Goal: Task Accomplishment & Management: Complete application form

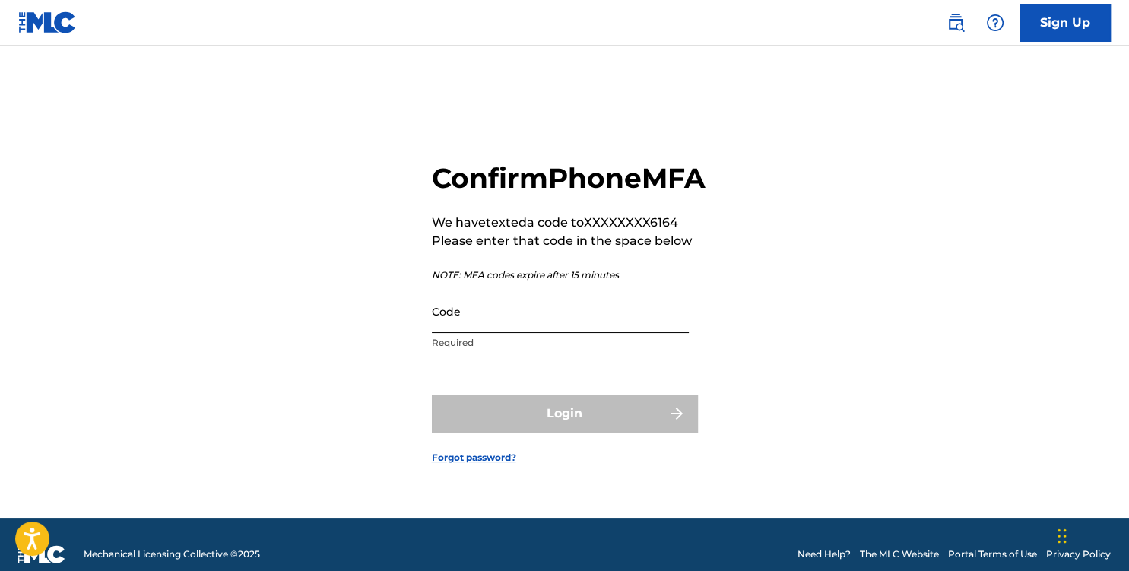
click at [486, 333] on input "Code" at bounding box center [560, 311] width 257 height 43
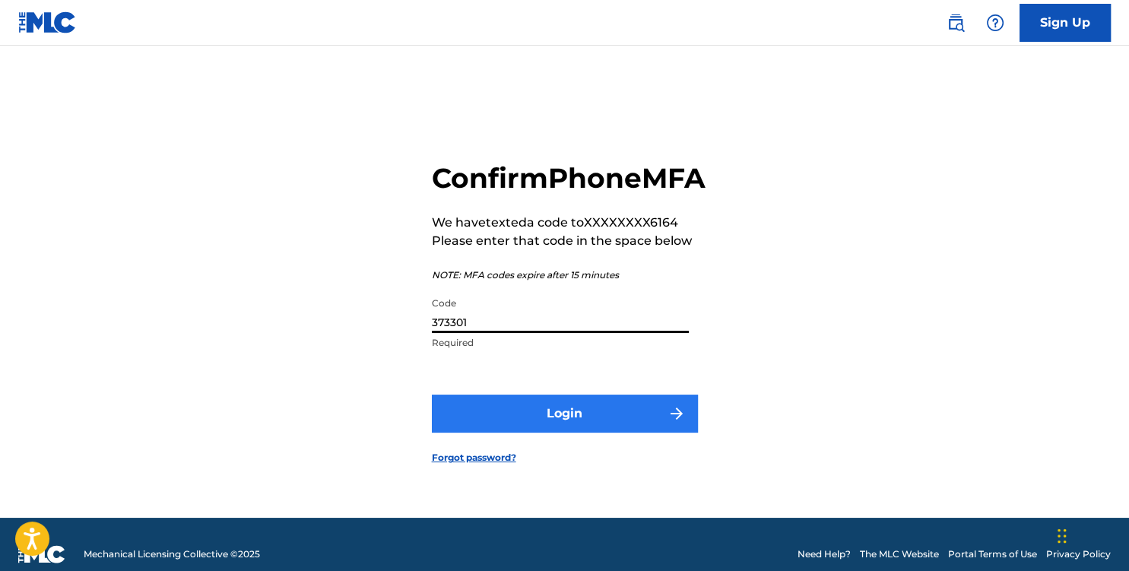
type input "373301"
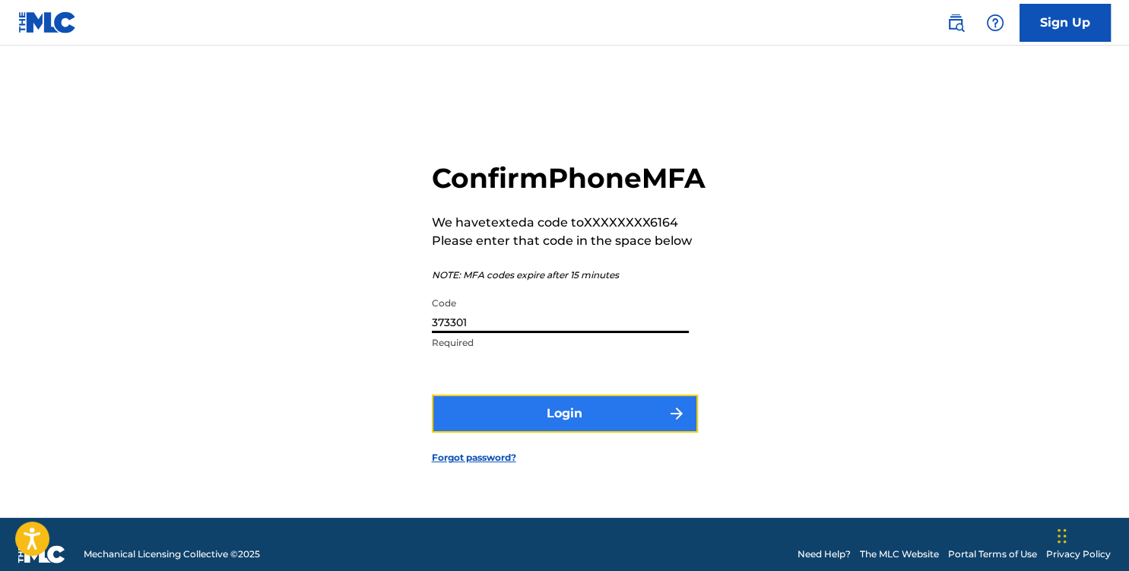
click at [575, 432] on button "Login" at bounding box center [565, 413] width 266 height 38
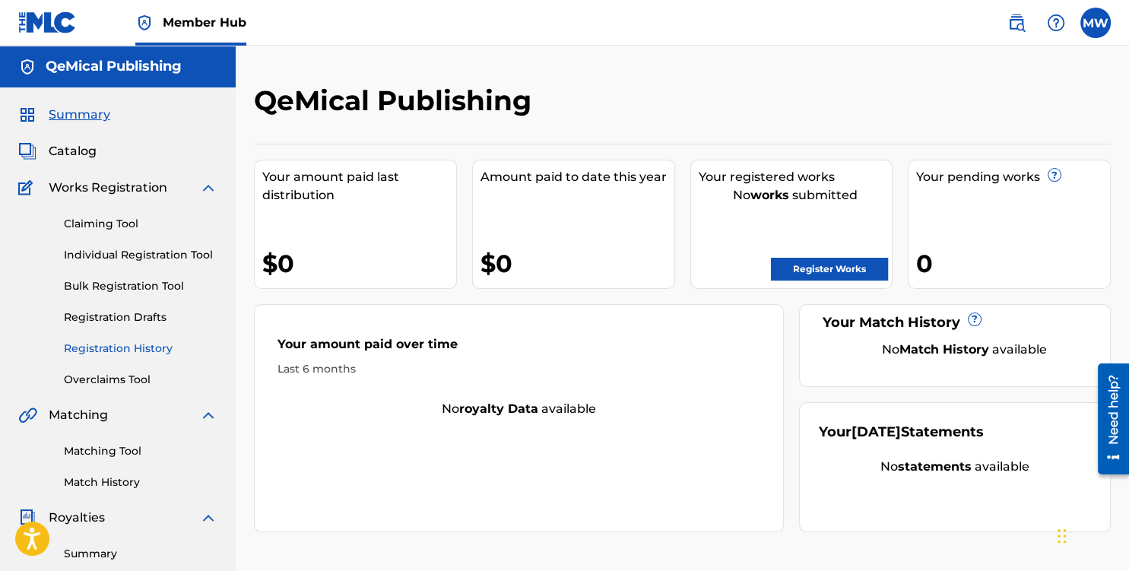
click at [104, 350] on link "Registration History" at bounding box center [141, 348] width 154 height 16
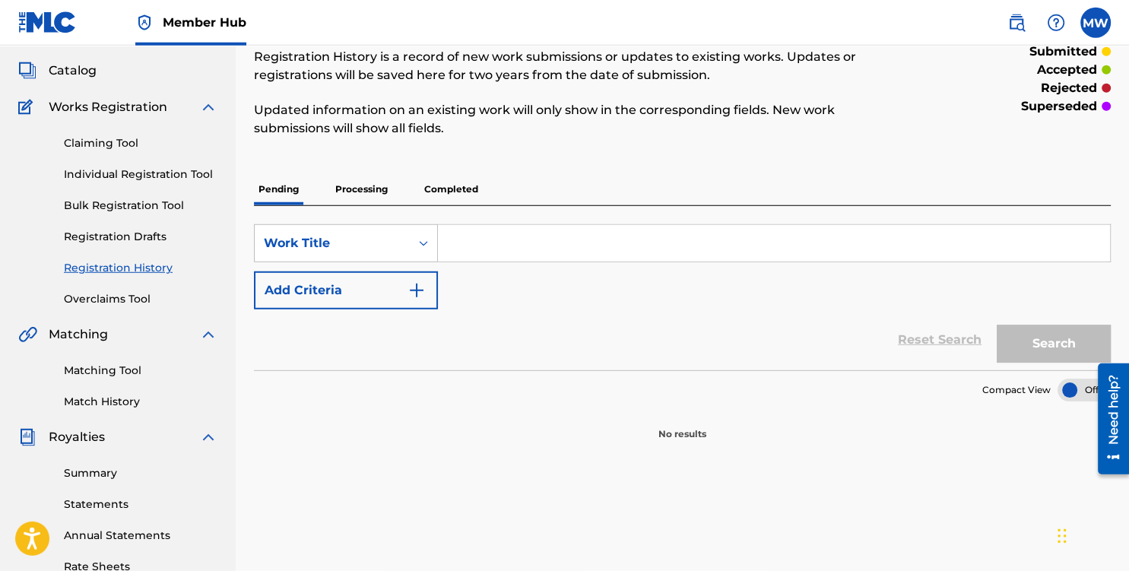
scroll to position [80, 0]
click at [96, 142] on link "Claiming Tool" at bounding box center [141, 144] width 154 height 16
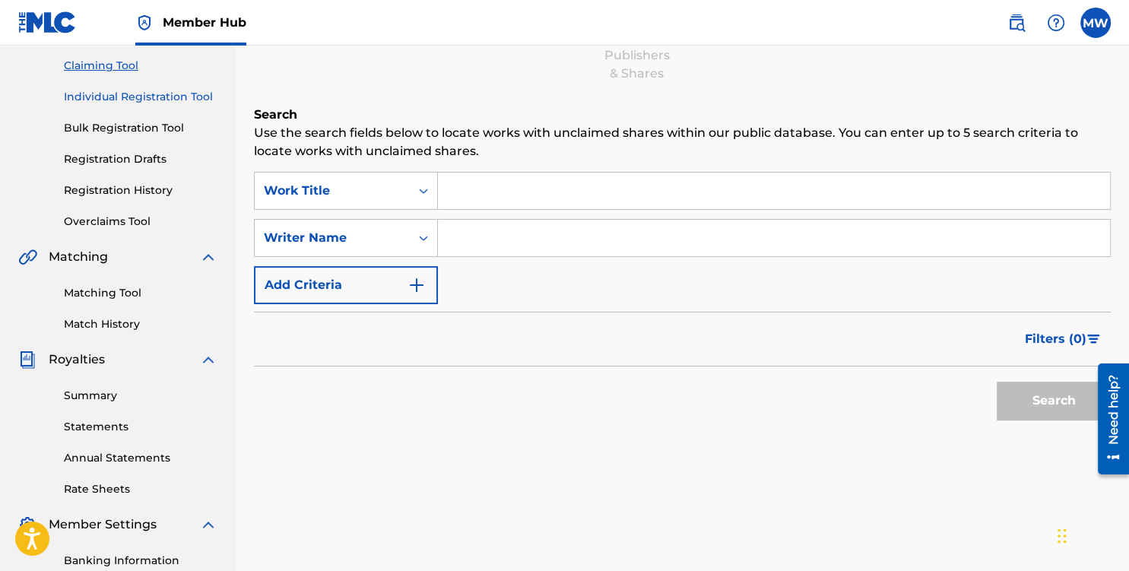
scroll to position [160, 0]
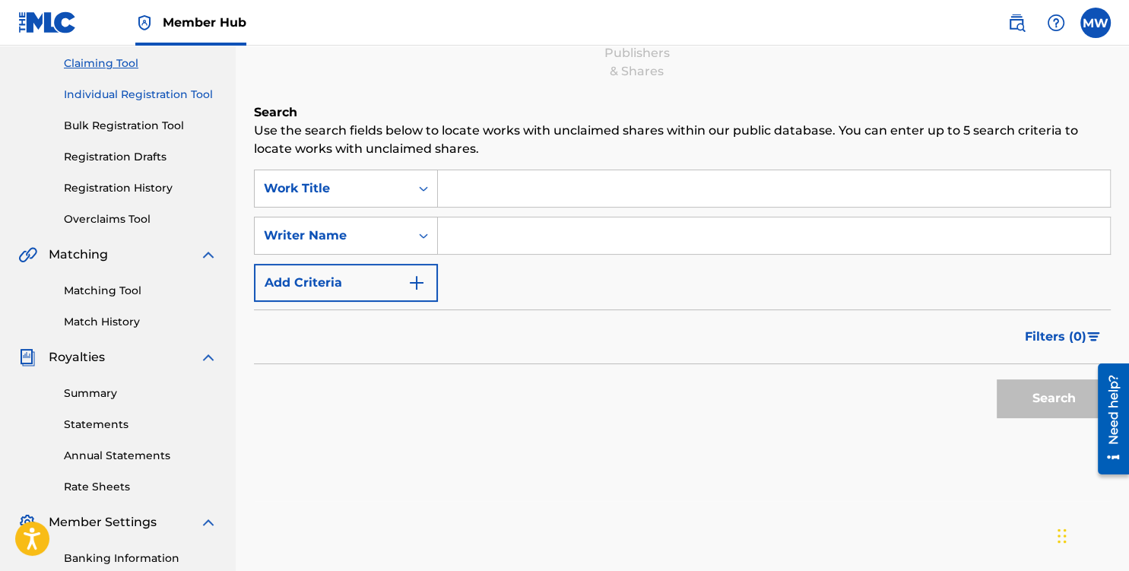
click at [132, 93] on link "Individual Registration Tool" at bounding box center [141, 95] width 154 height 16
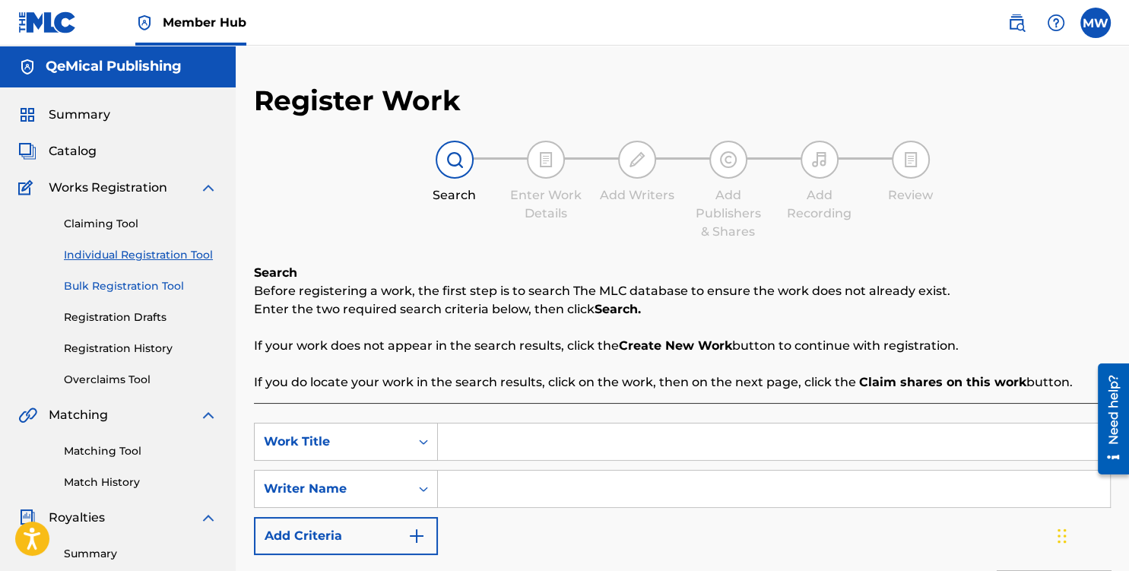
click at [125, 283] on link "Bulk Registration Tool" at bounding box center [141, 286] width 154 height 16
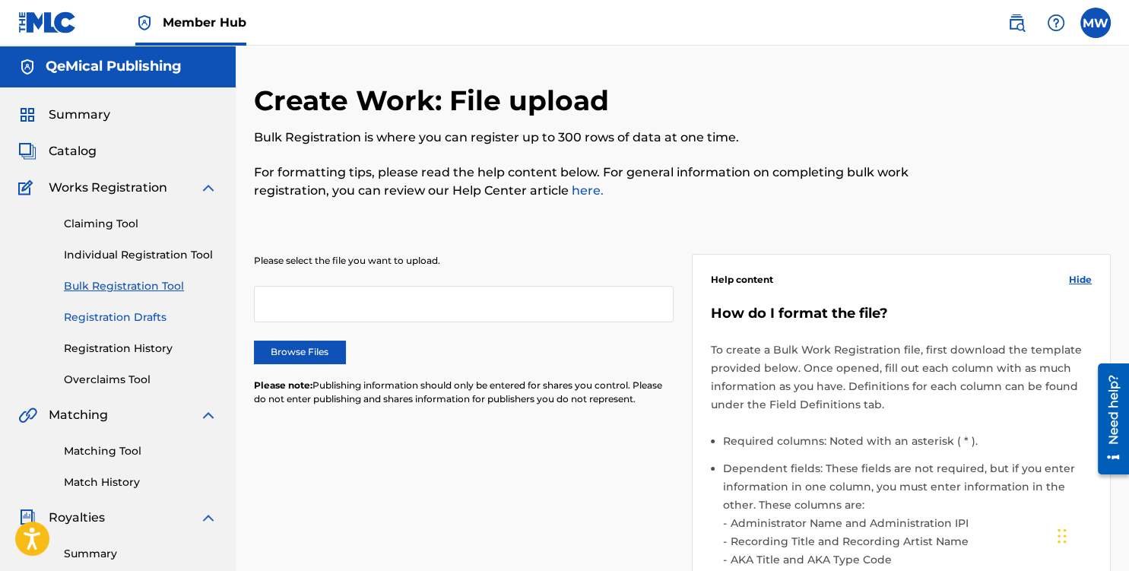
click at [122, 320] on link "Registration Drafts" at bounding box center [141, 317] width 154 height 16
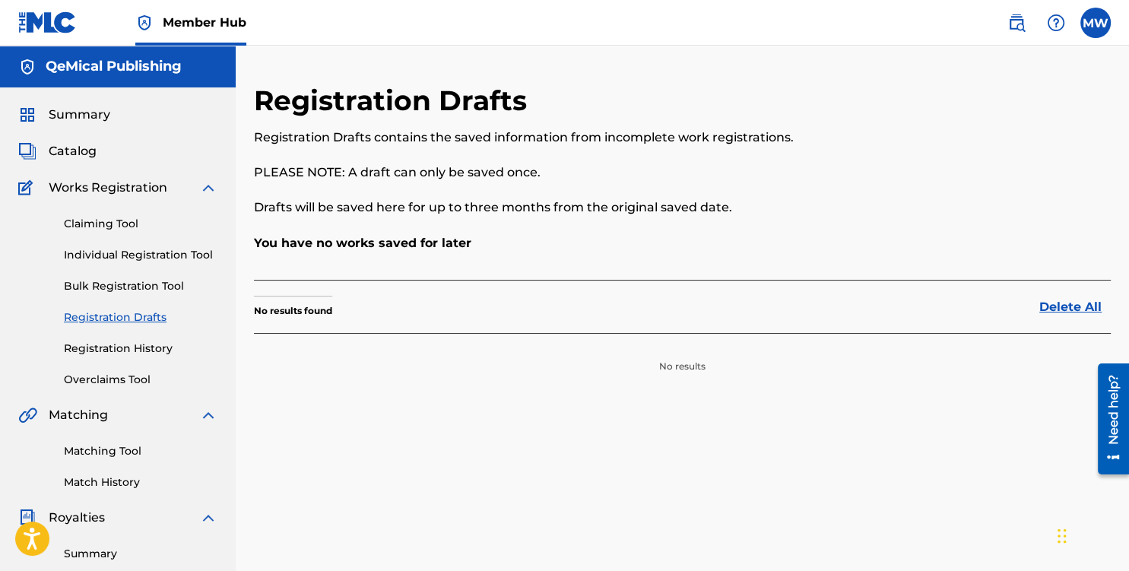
click at [105, 188] on span "Works Registration" at bounding box center [108, 188] width 119 height 18
click at [105, 218] on link "Claiming Tool" at bounding box center [141, 224] width 154 height 16
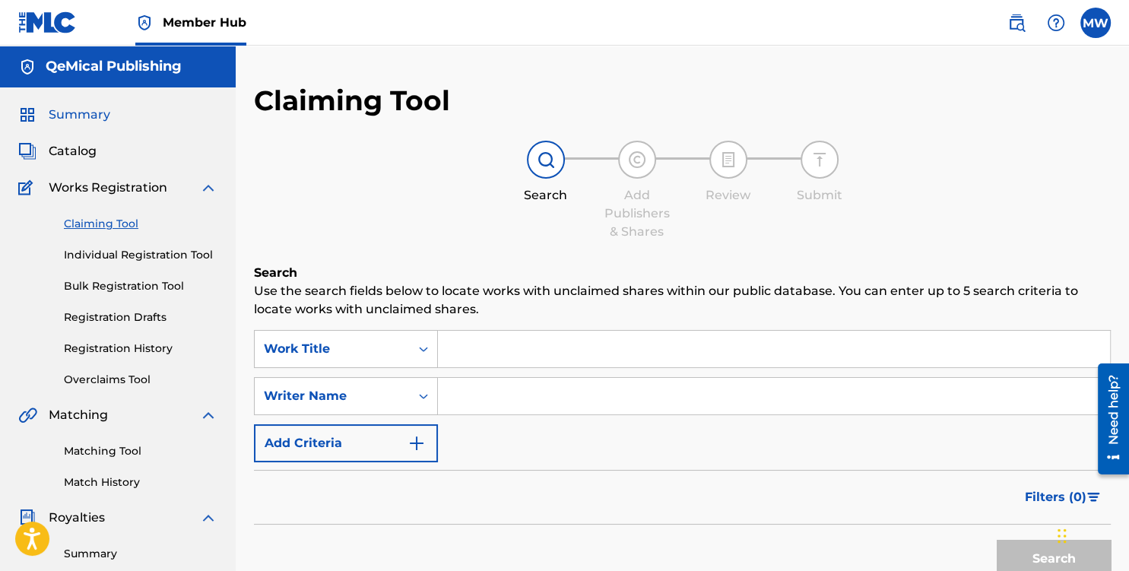
click at [81, 121] on span "Summary" at bounding box center [80, 115] width 62 height 18
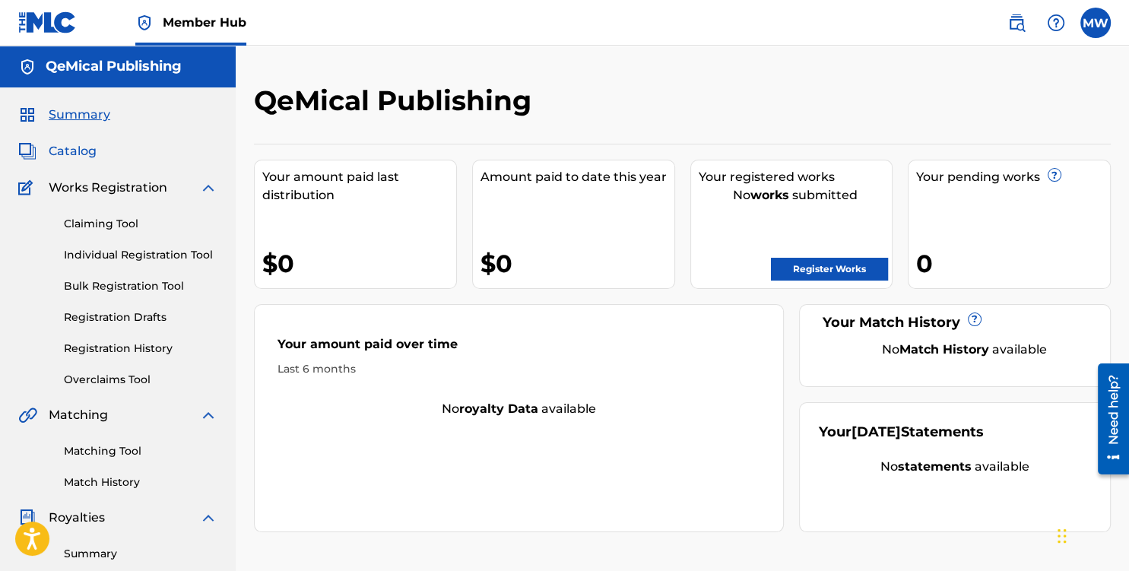
click at [66, 150] on span "Catalog" at bounding box center [73, 151] width 48 height 18
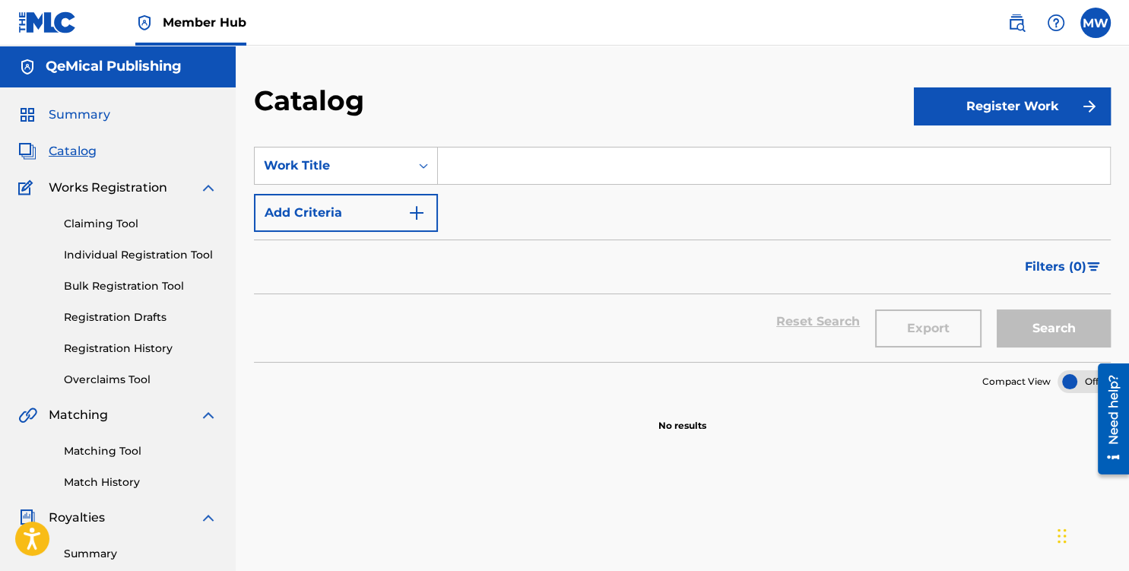
click at [90, 112] on span "Summary" at bounding box center [80, 115] width 62 height 18
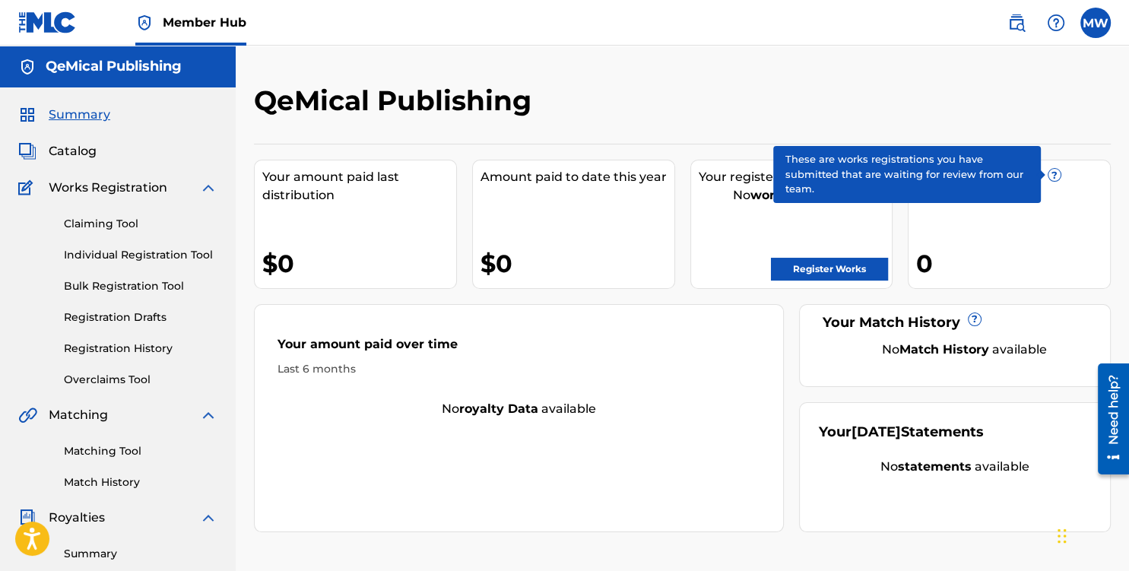
click at [1052, 172] on span "?" at bounding box center [1054, 175] width 12 height 12
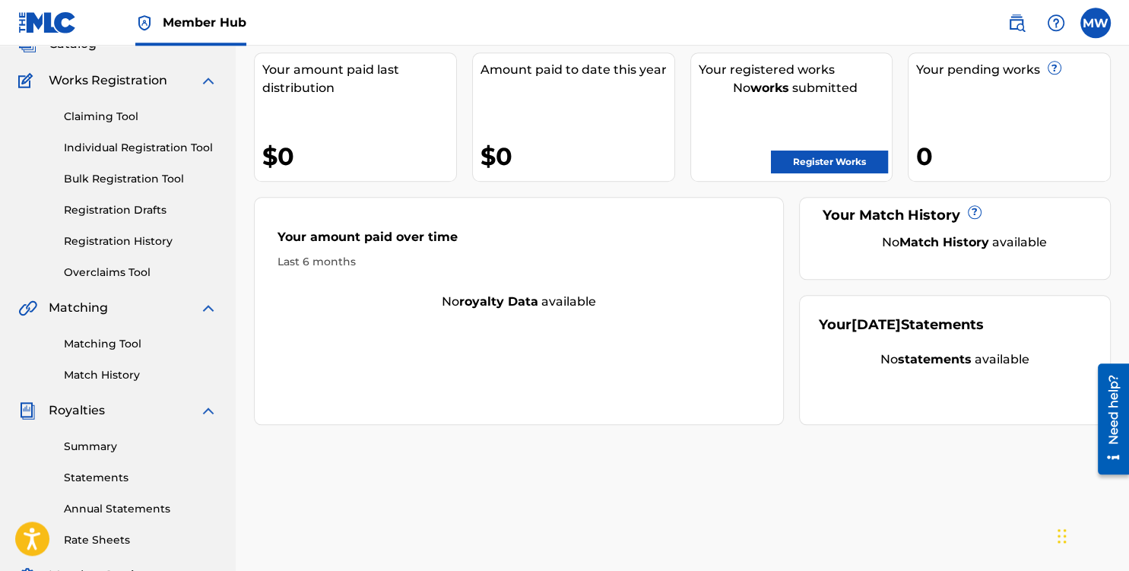
scroll to position [80, 0]
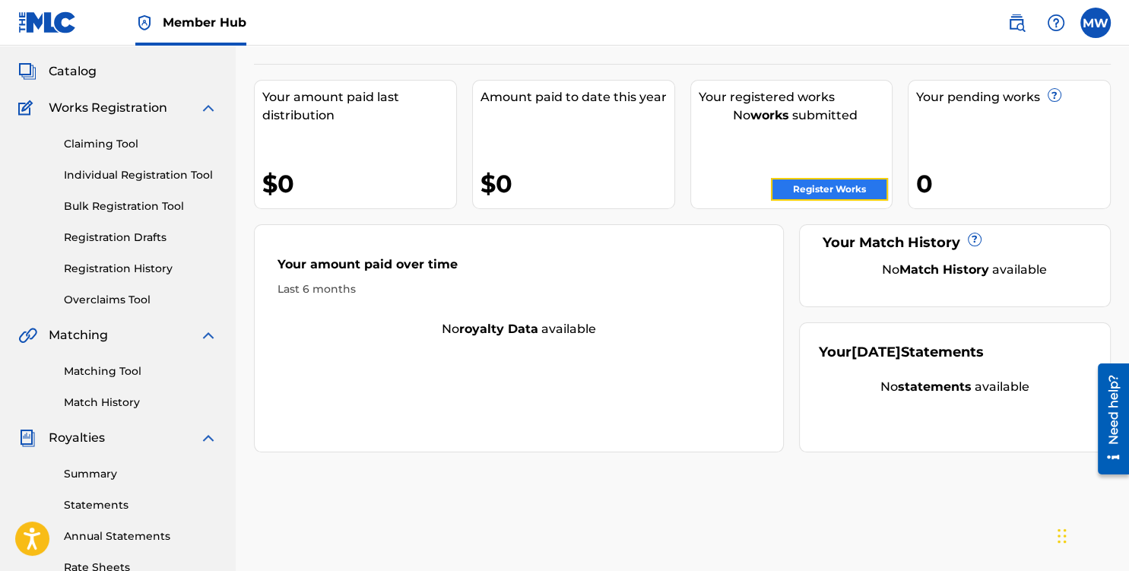
click at [817, 183] on link "Register Works" at bounding box center [829, 189] width 117 height 23
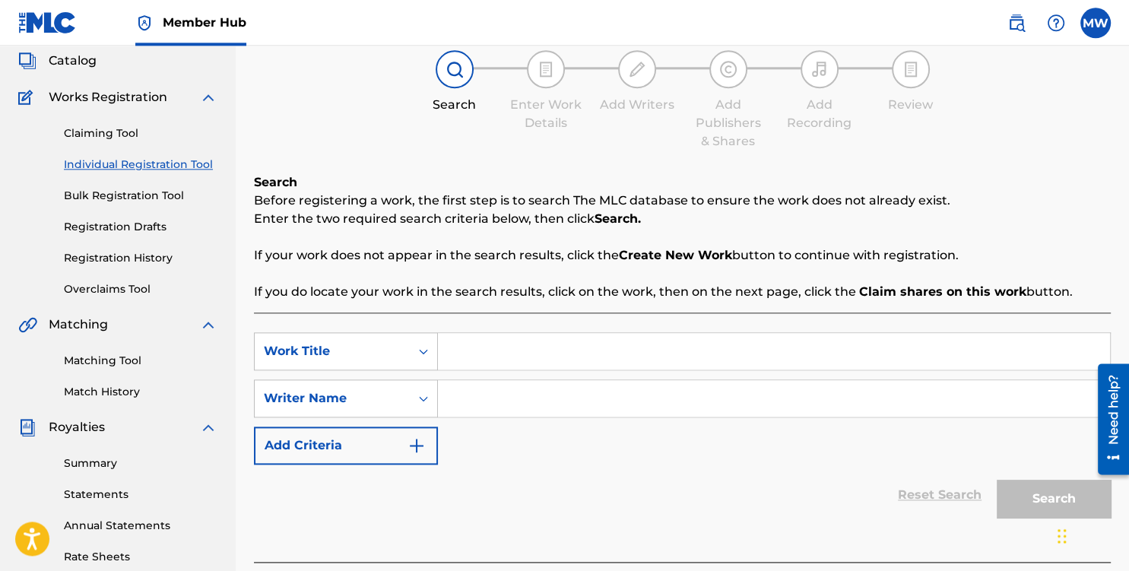
scroll to position [160, 0]
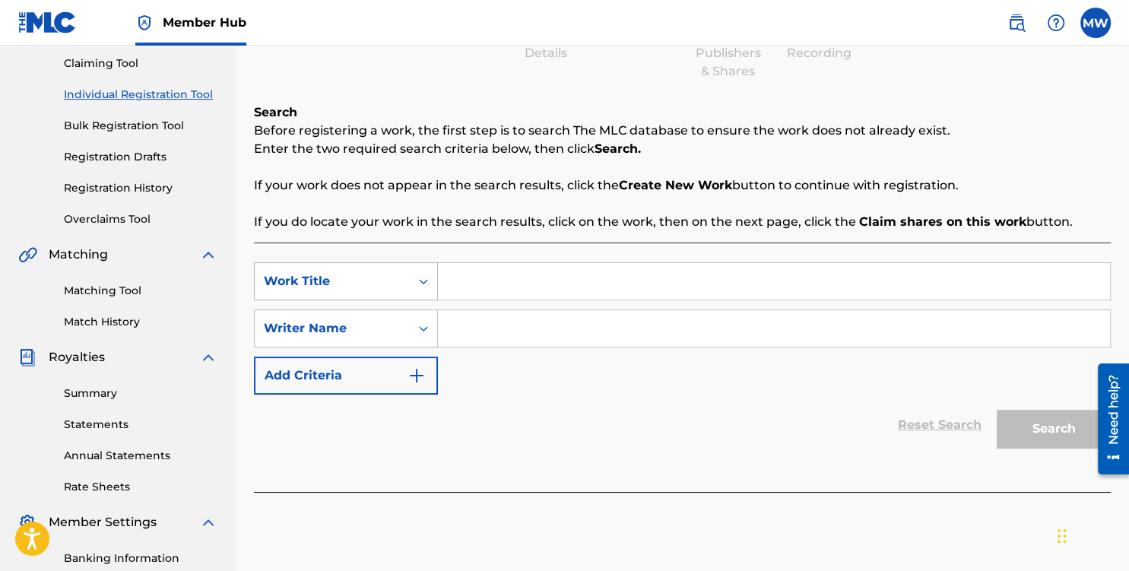
click at [410, 274] on div "Search Form" at bounding box center [423, 281] width 27 height 27
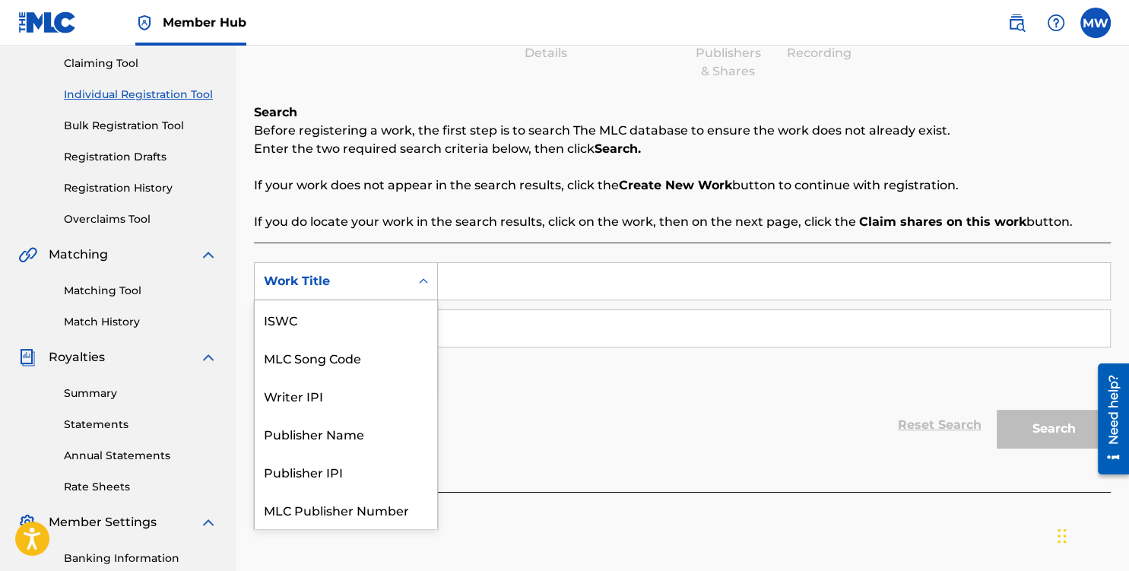
scroll to position [38, 0]
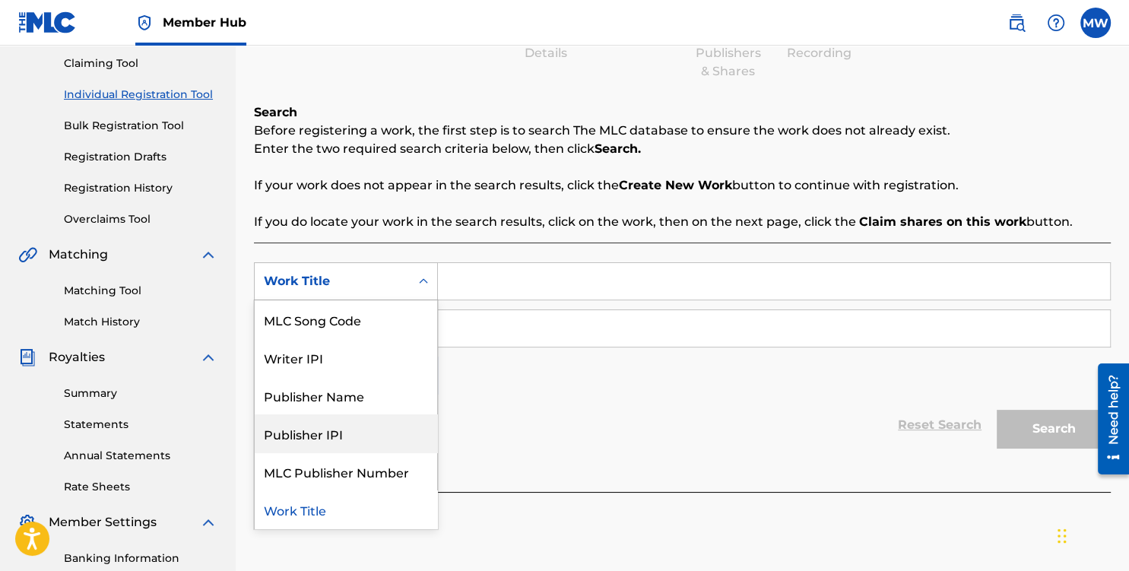
click at [542, 361] on div "SearchWithCriteriabcc05196-6416-486a-8b93-779cffc4c475 7 results available. Use…" at bounding box center [682, 328] width 856 height 132
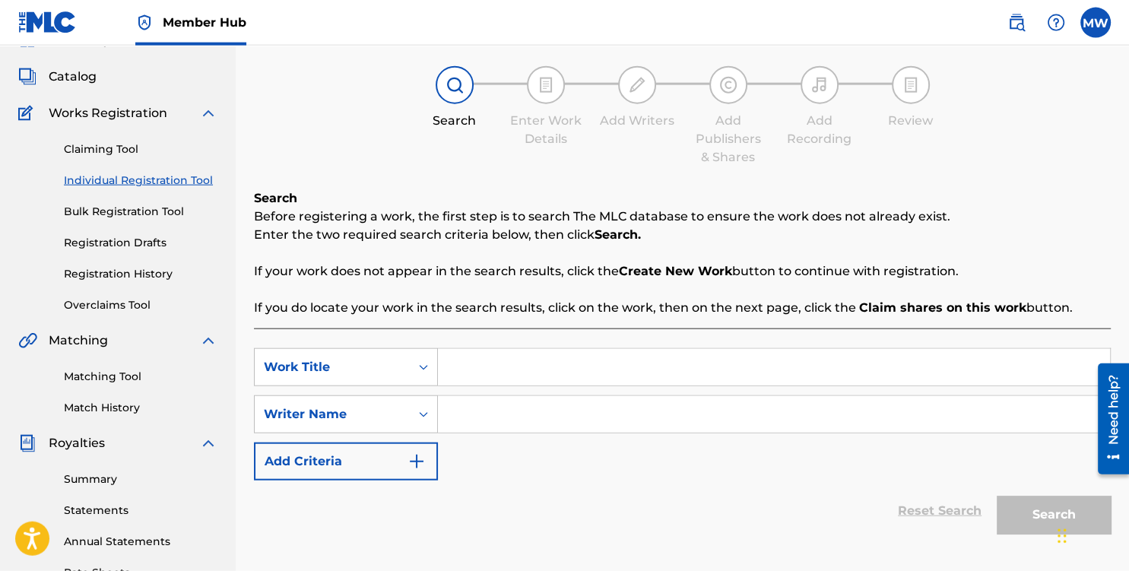
scroll to position [0, 0]
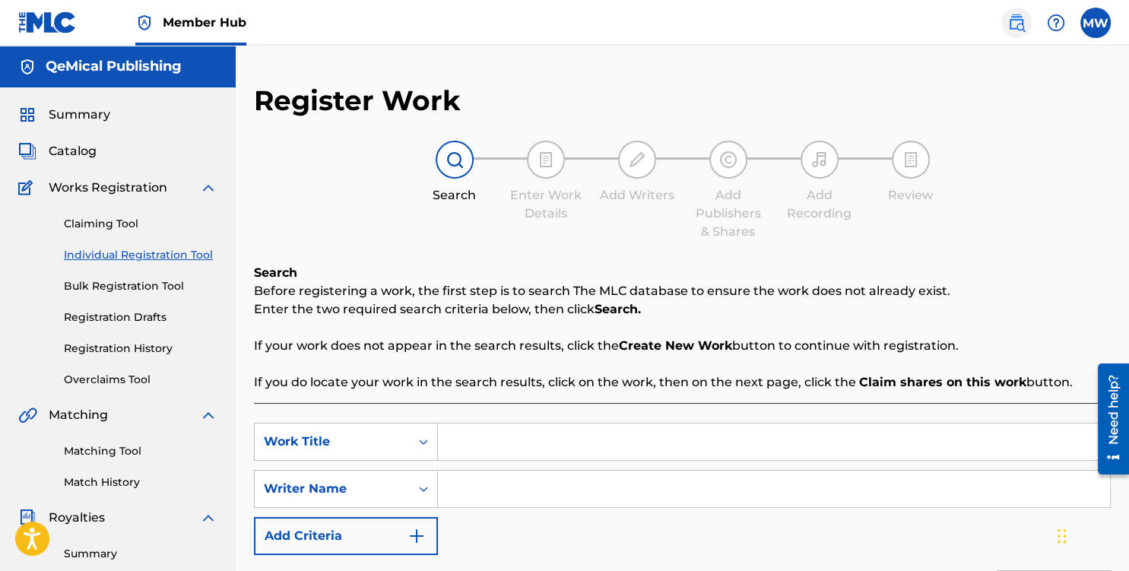
click at [1022, 24] on img at bounding box center [1016, 23] width 18 height 18
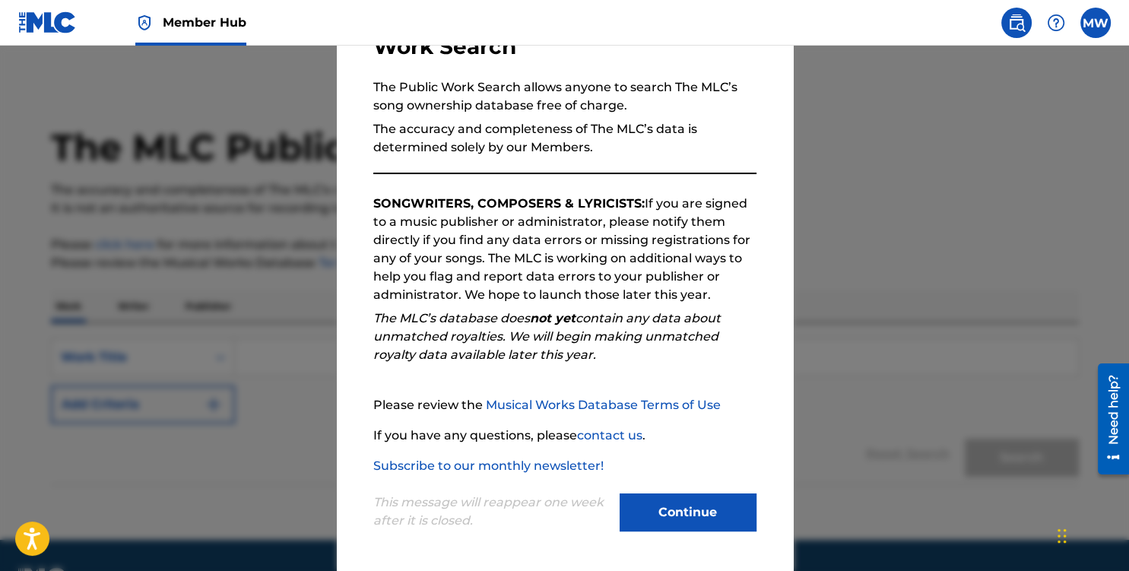
scroll to position [125, 0]
click at [692, 518] on button "Continue" at bounding box center [687, 511] width 137 height 38
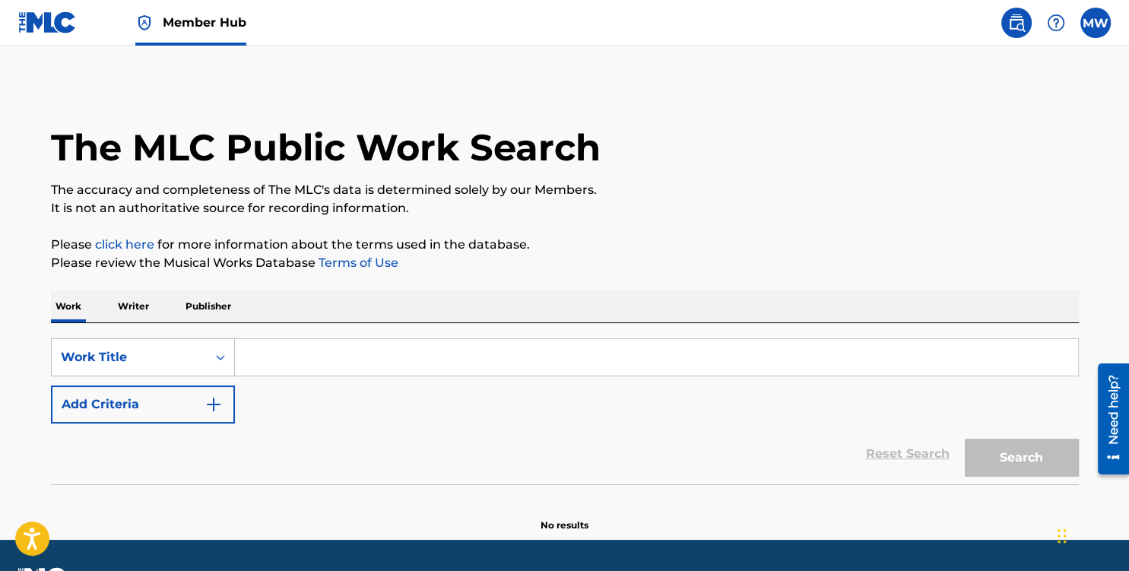
click at [311, 351] on input "Search Form" at bounding box center [656, 357] width 843 height 36
click at [222, 358] on div "Work Title" at bounding box center [143, 357] width 184 height 38
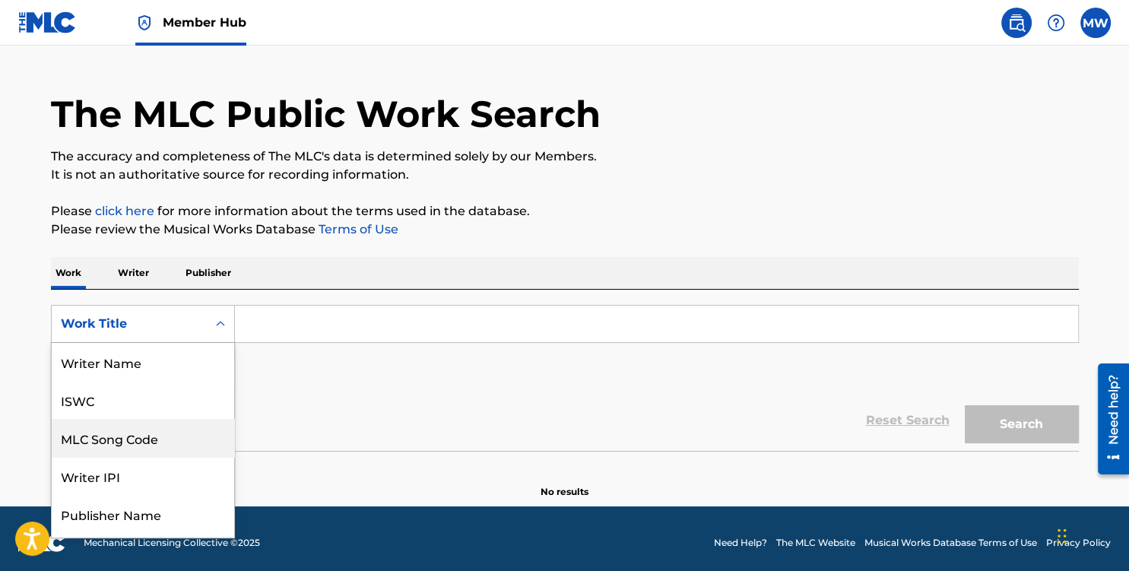
scroll to position [76, 0]
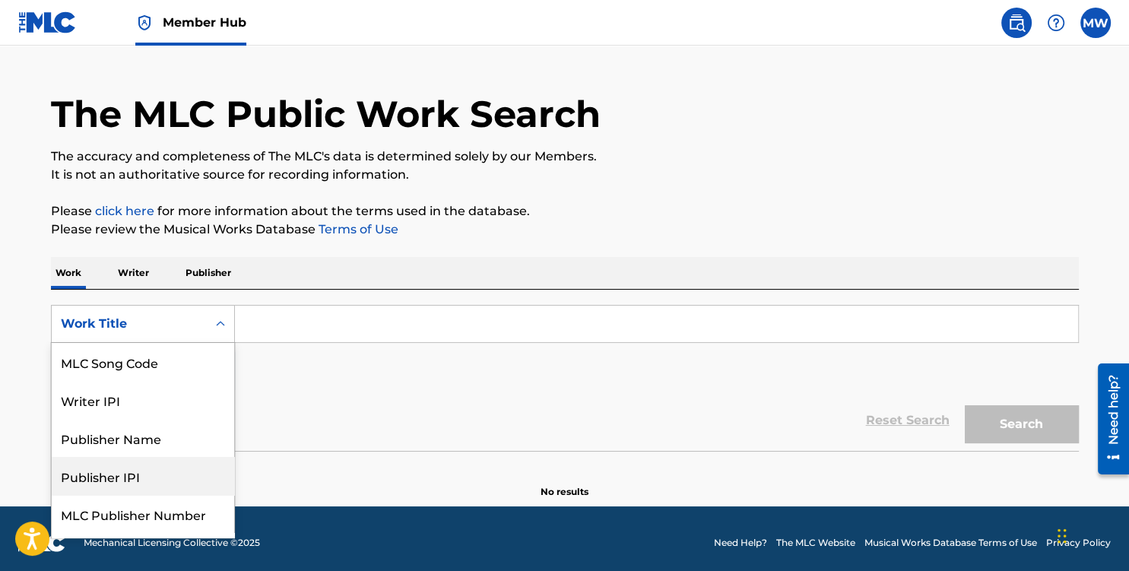
click at [343, 390] on div "Reset Search Search" at bounding box center [564, 420] width 1027 height 61
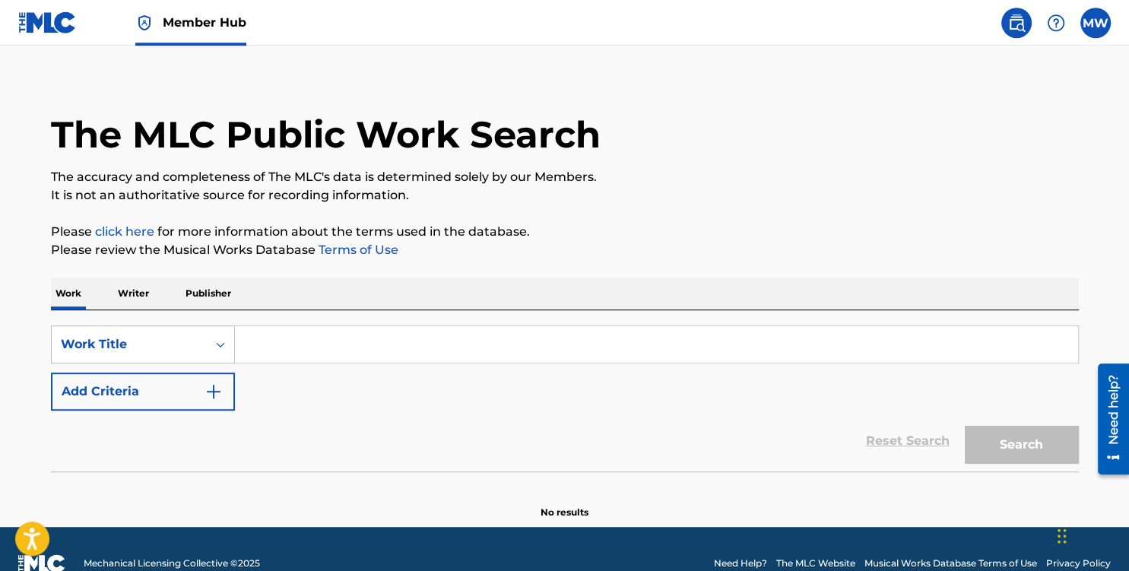
scroll to position [0, 0]
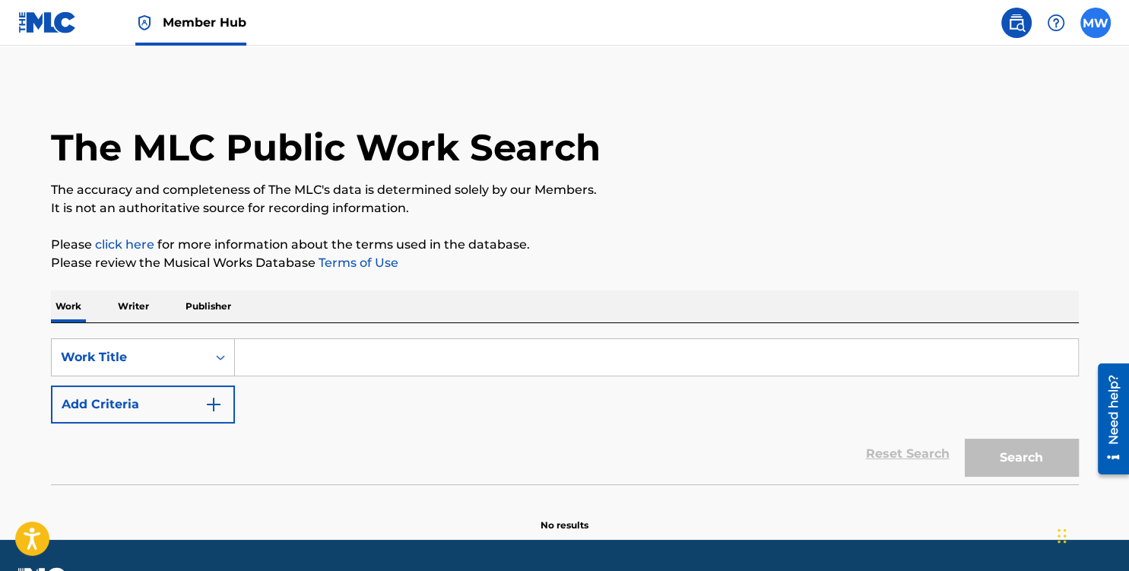
click at [1096, 23] on label at bounding box center [1095, 23] width 30 height 30
click at [1095, 23] on input "MW [PERSON_NAME] [EMAIL_ADDRESS][DOMAIN_NAME] Notification Preferences Profile …" at bounding box center [1095, 23] width 0 height 0
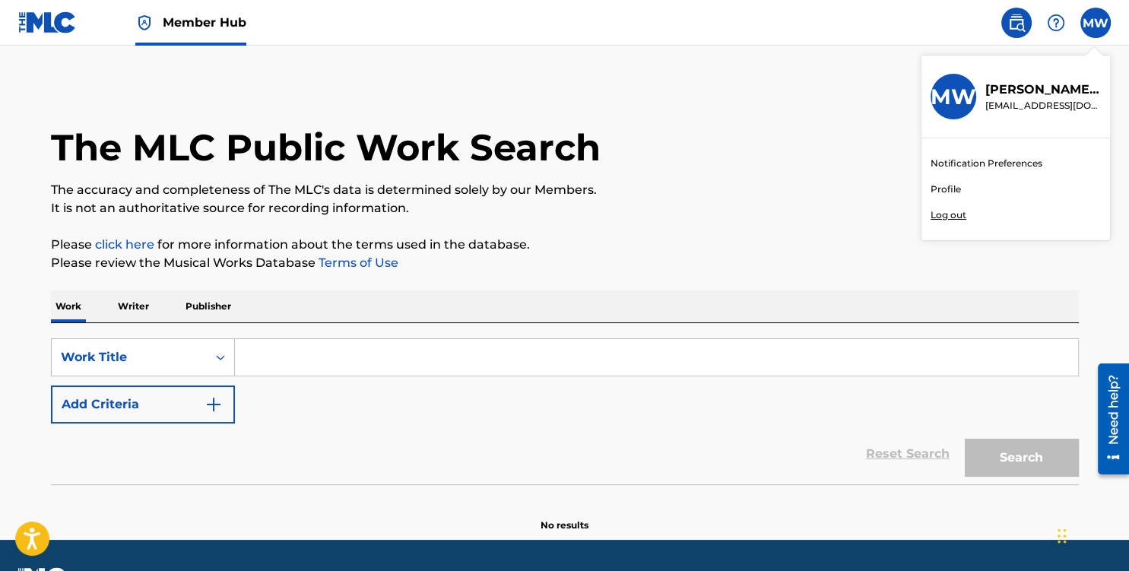
click at [950, 190] on link "Profile" at bounding box center [945, 189] width 30 height 14
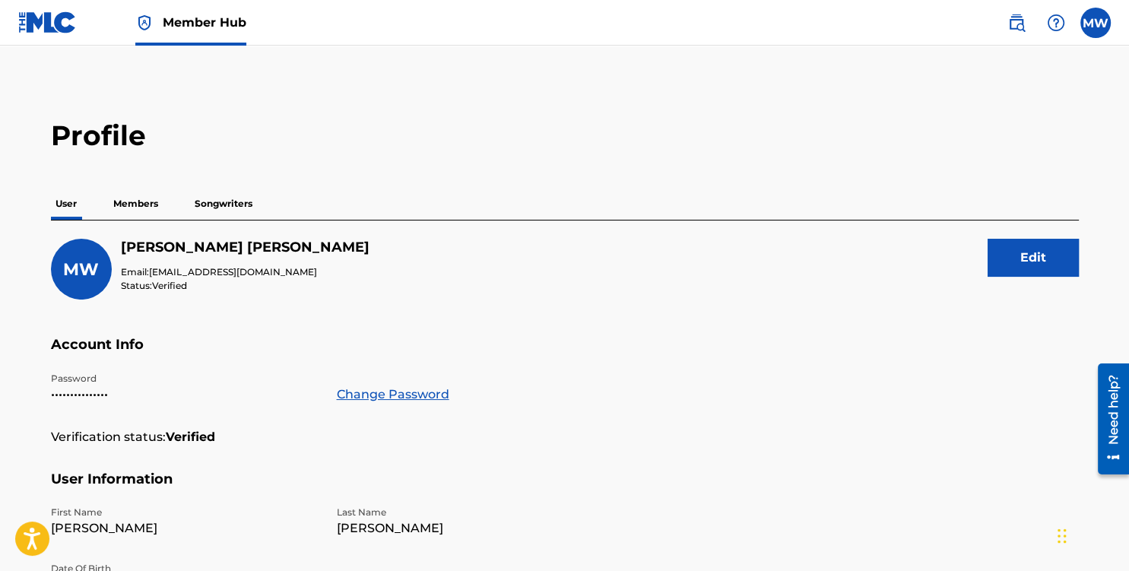
click at [217, 203] on p "Songwriters" at bounding box center [223, 204] width 67 height 32
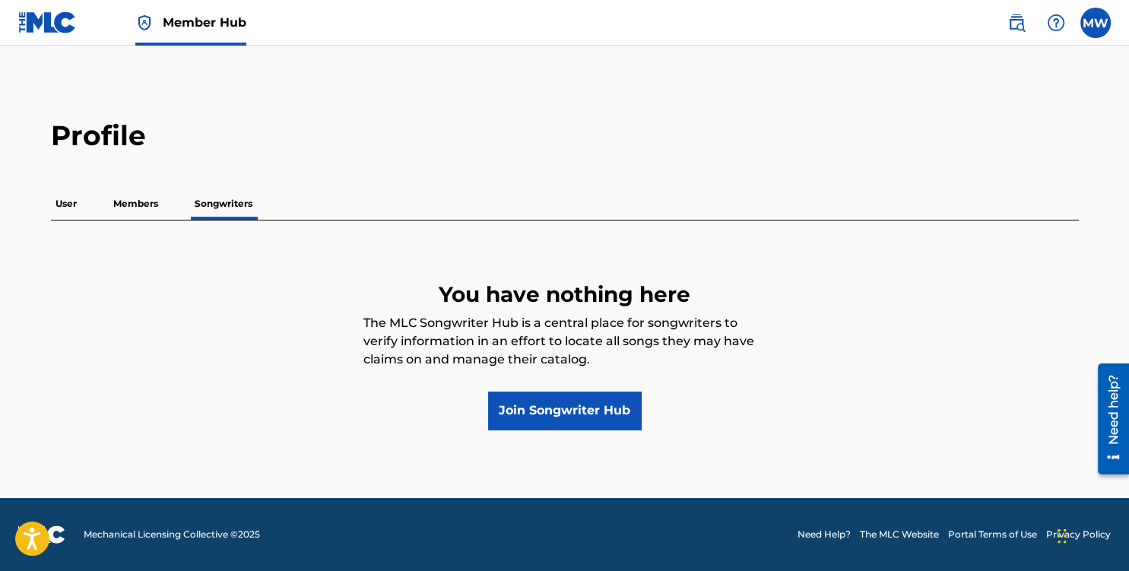
click at [147, 204] on p "Members" at bounding box center [136, 204] width 54 height 32
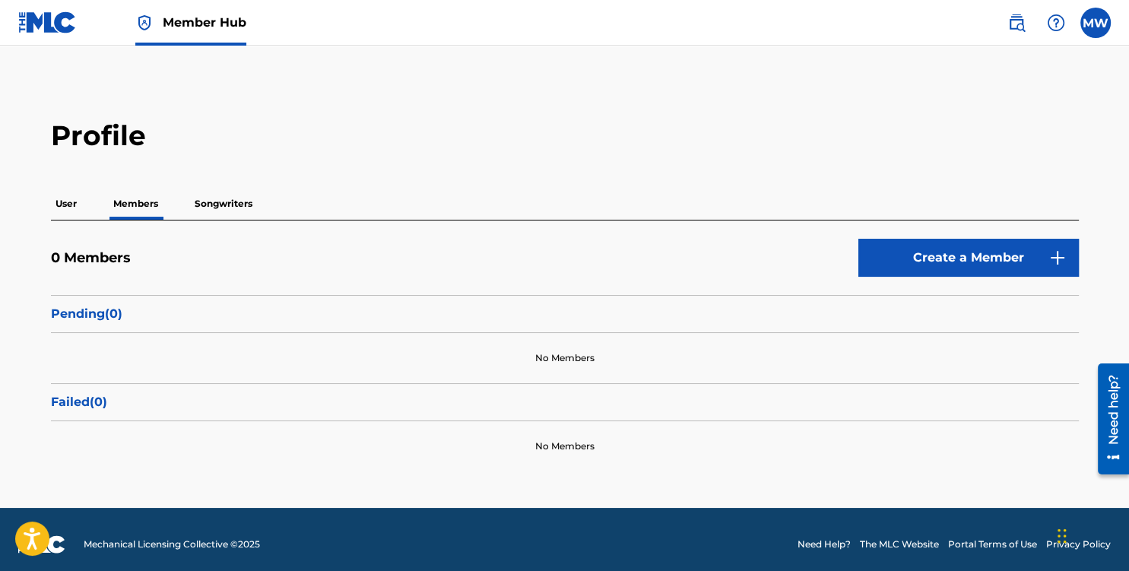
click at [228, 200] on p "Songwriters" at bounding box center [223, 204] width 67 height 32
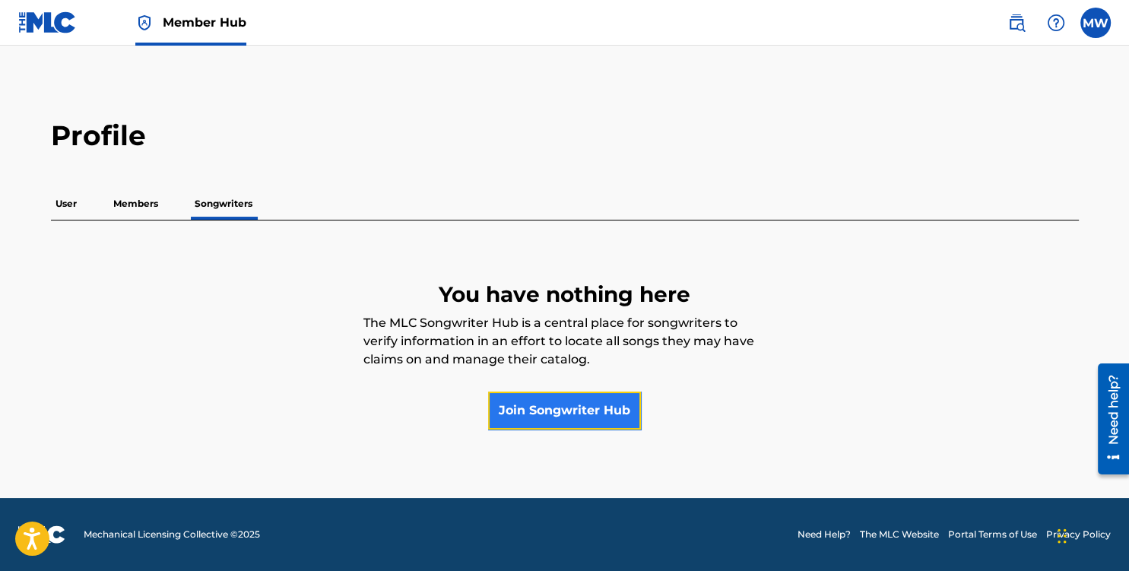
click at [555, 415] on link "Join Songwriter Hub" at bounding box center [564, 410] width 153 height 38
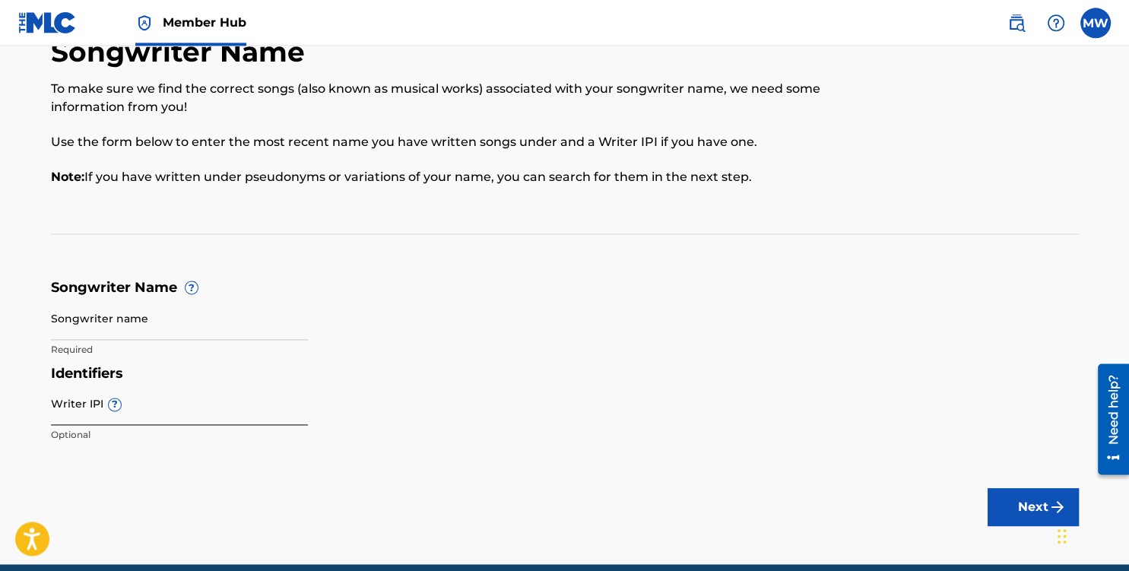
scroll to position [80, 0]
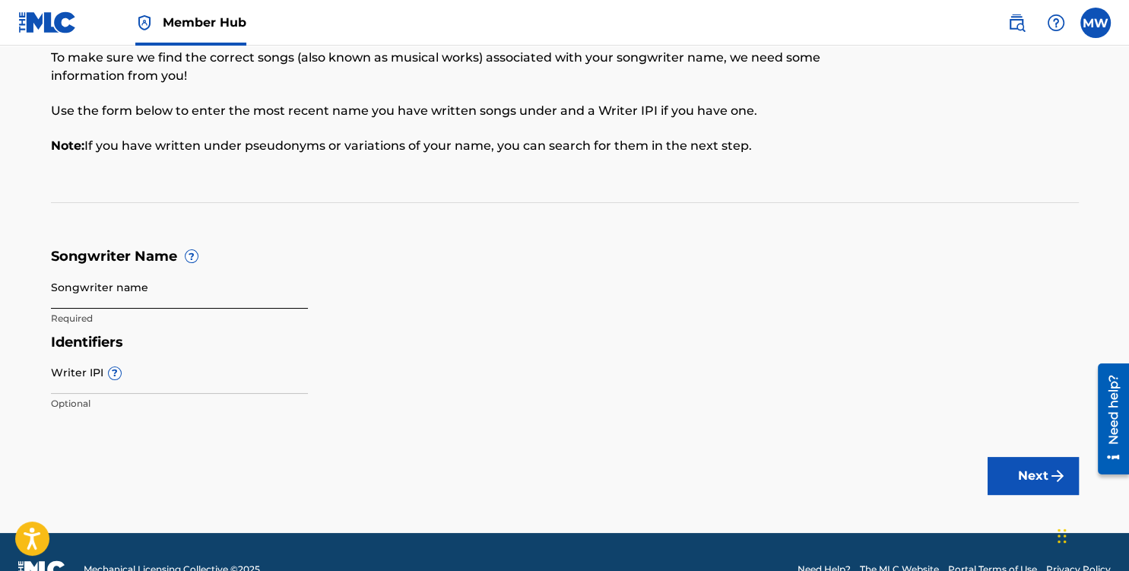
click at [114, 294] on input "Songwriter name" at bounding box center [179, 286] width 257 height 43
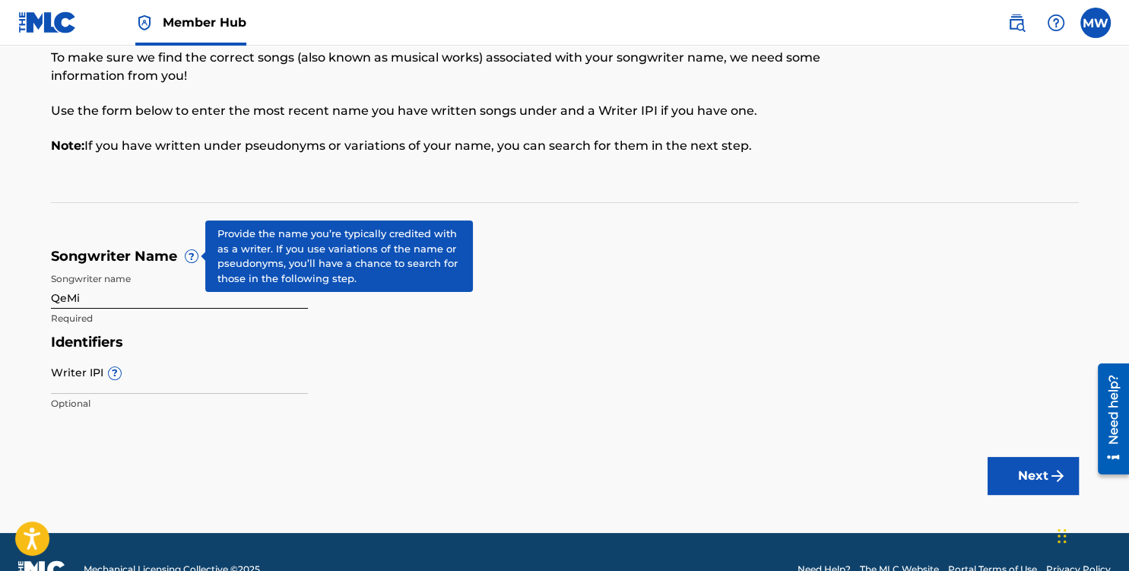
click at [192, 258] on span "?" at bounding box center [191, 256] width 12 height 12
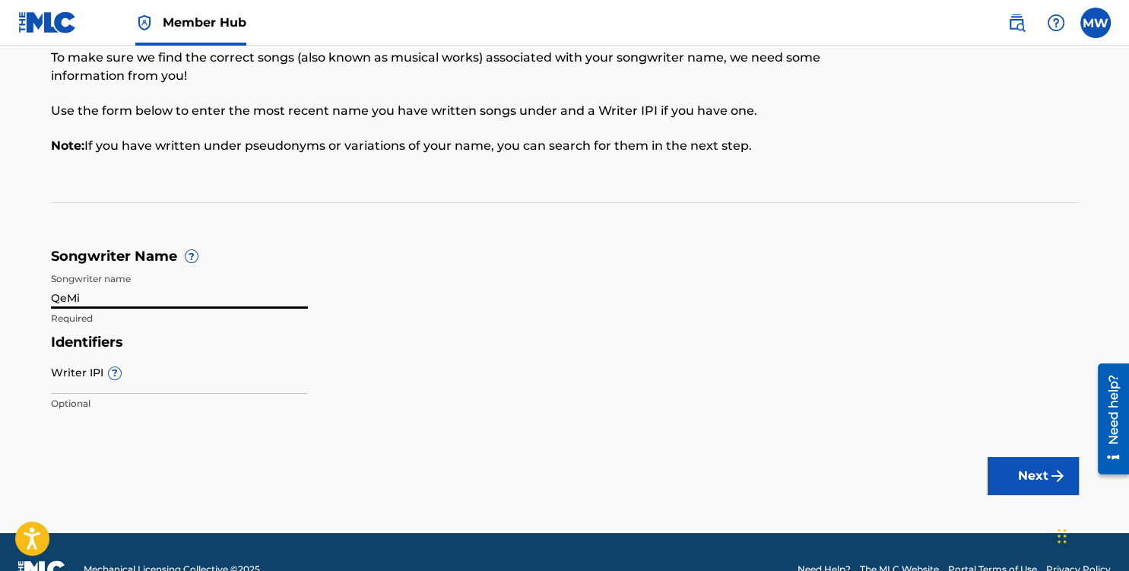
drag, startPoint x: 102, startPoint y: 297, endPoint x: 27, endPoint y: 299, distance: 74.5
click at [51, 299] on input "QeMi" at bounding box center [179, 286] width 257 height 43
type input "[PERSON_NAME] [PERSON_NAME]"
click at [67, 374] on input "Writer IPI ?" at bounding box center [179, 371] width 257 height 43
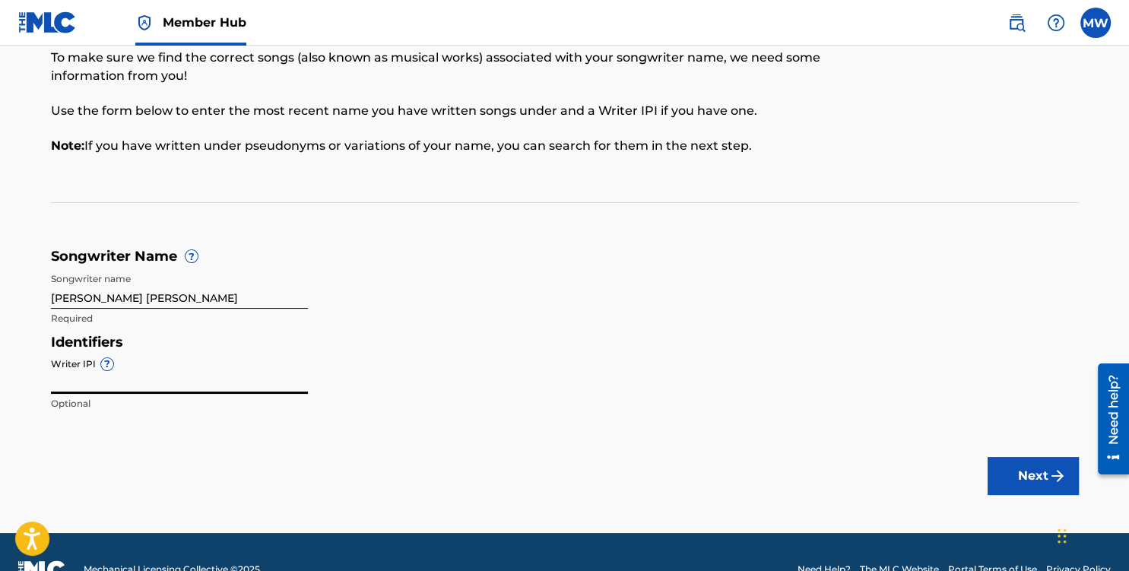
paste input "795175498"
click at [412, 431] on main "Songwriter Name To make sure we find the correct songs (also known as musical w…" at bounding box center [564, 249] width 1129 height 567
click at [74, 378] on input "795175498" at bounding box center [179, 371] width 257 height 43
type input "795175498"
click at [168, 432] on main "Songwriter Name To make sure we find the correct songs (also known as musical w…" at bounding box center [564, 249] width 1129 height 567
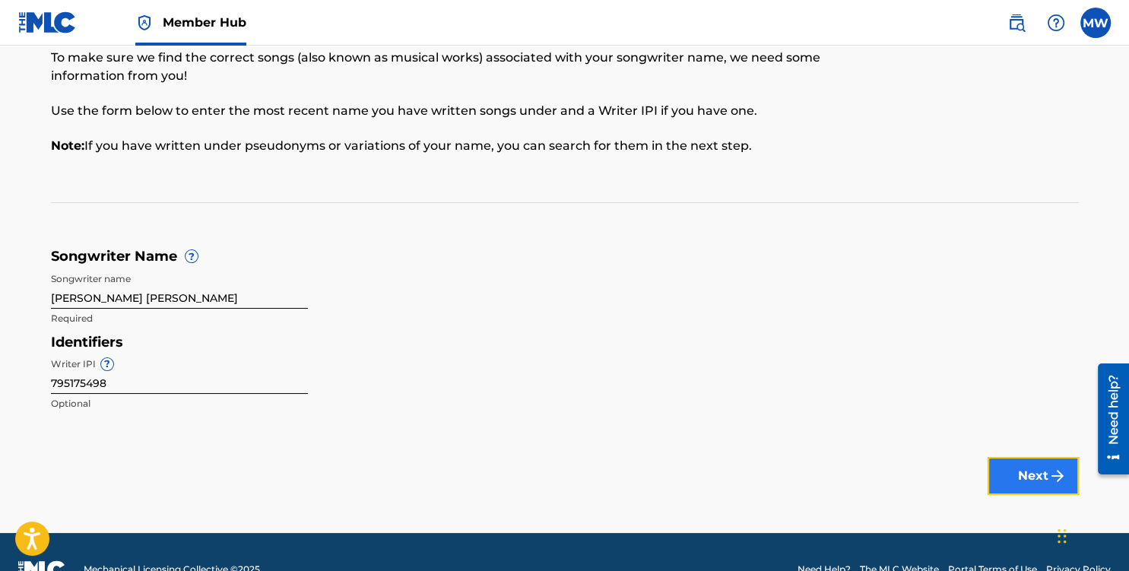
click at [1015, 467] on button "Next" at bounding box center [1032, 476] width 91 height 38
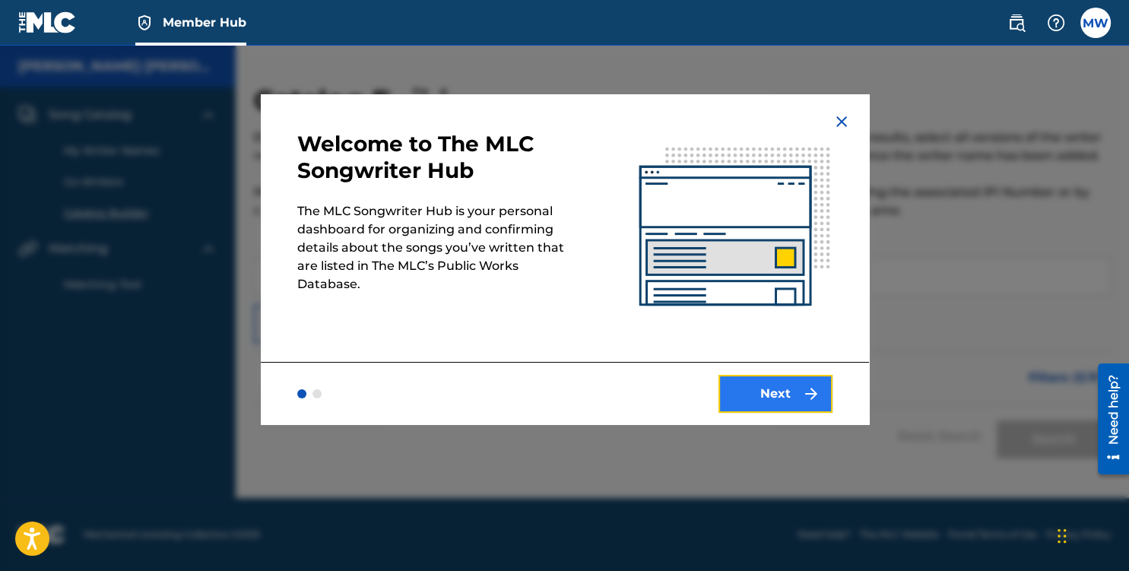
click at [804, 400] on img "submit" at bounding box center [811, 394] width 18 height 18
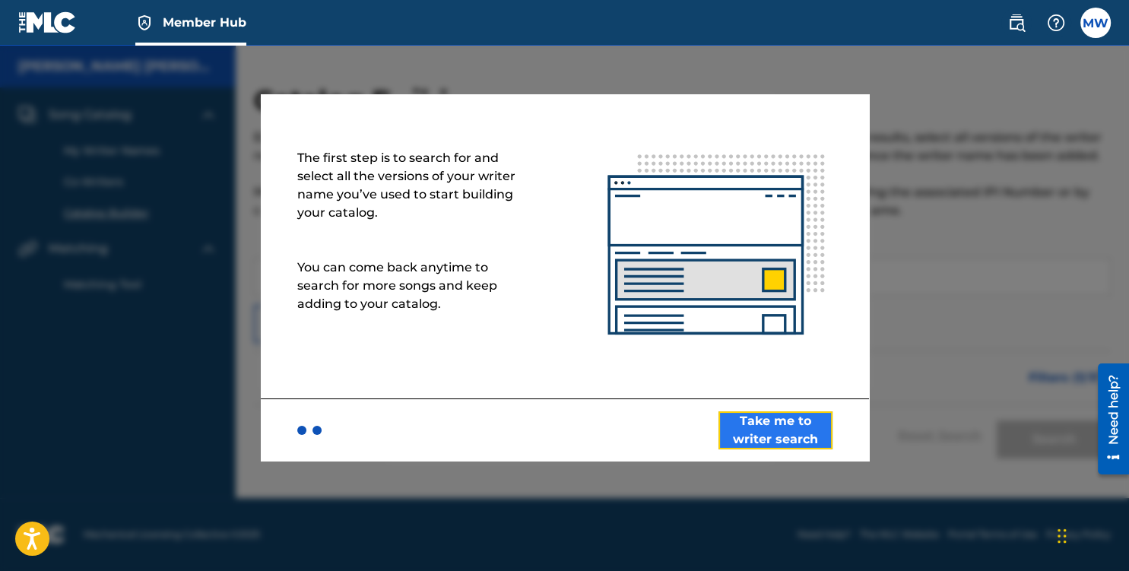
click at [771, 421] on button "Take me to writer search" at bounding box center [775, 430] width 114 height 38
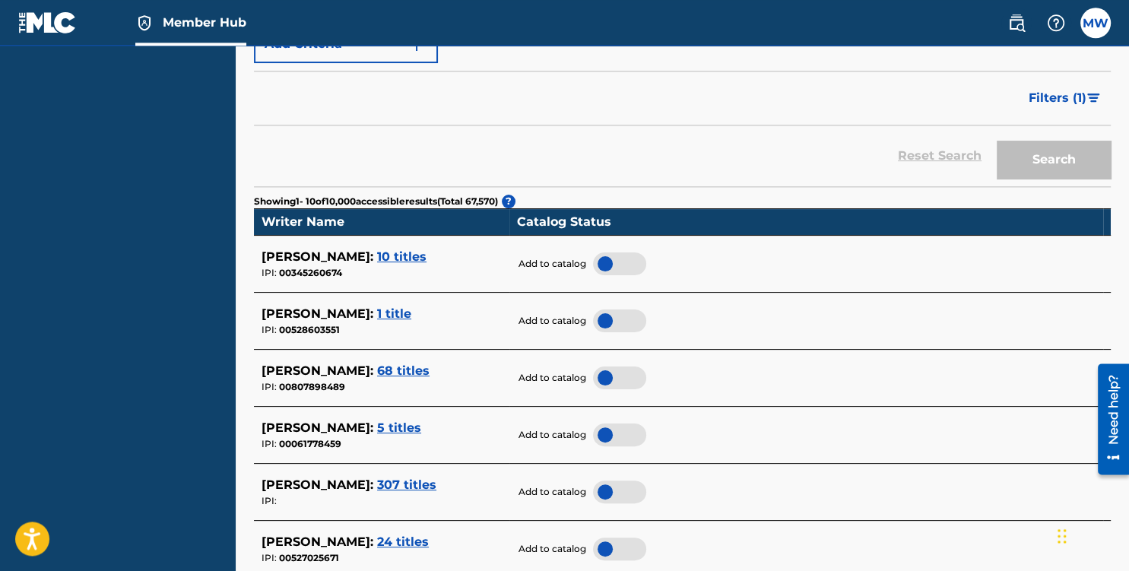
scroll to position [321, 0]
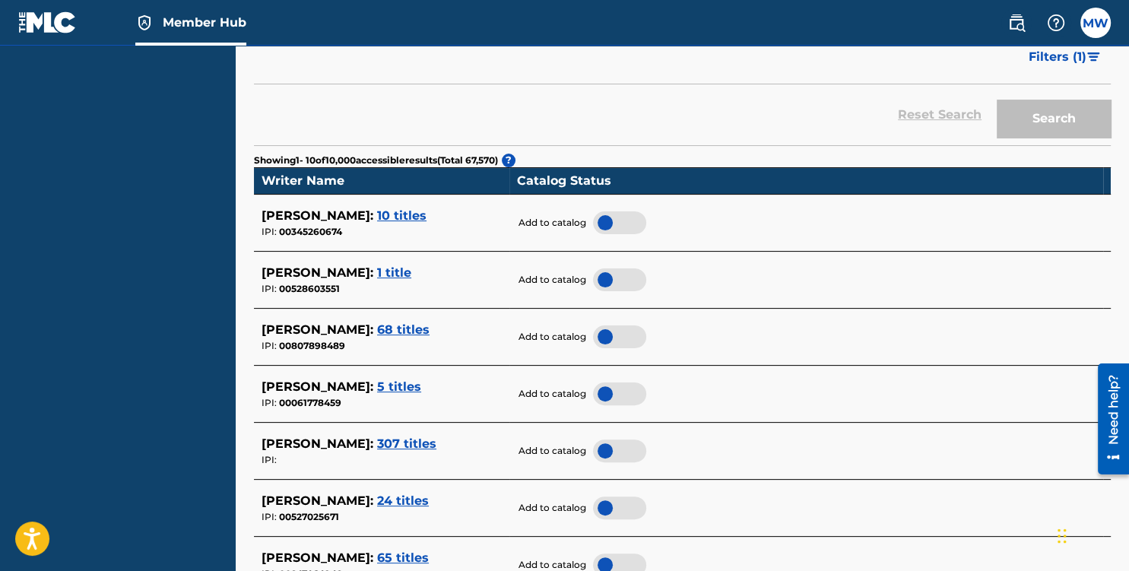
click at [409, 326] on span "68 titles" at bounding box center [403, 329] width 52 height 14
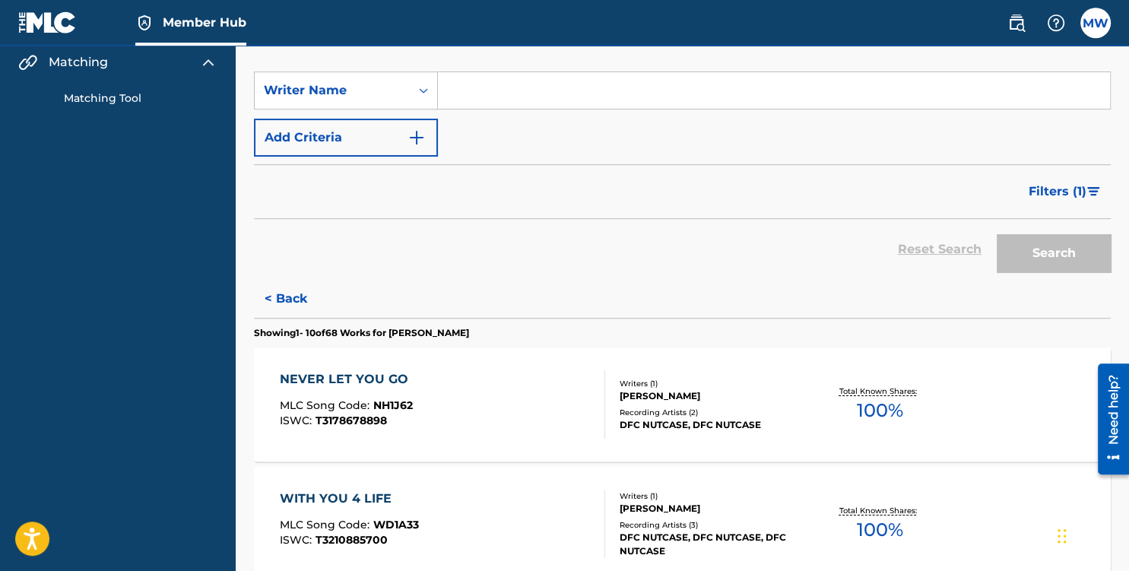
scroll to position [160, 0]
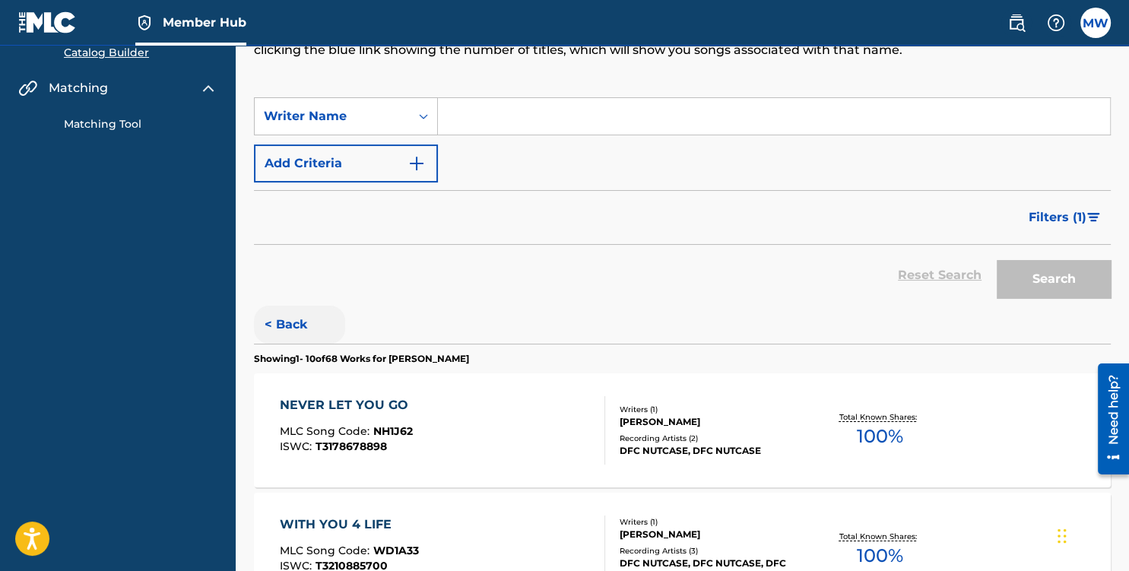
click at [290, 315] on button "< Back" at bounding box center [299, 324] width 91 height 38
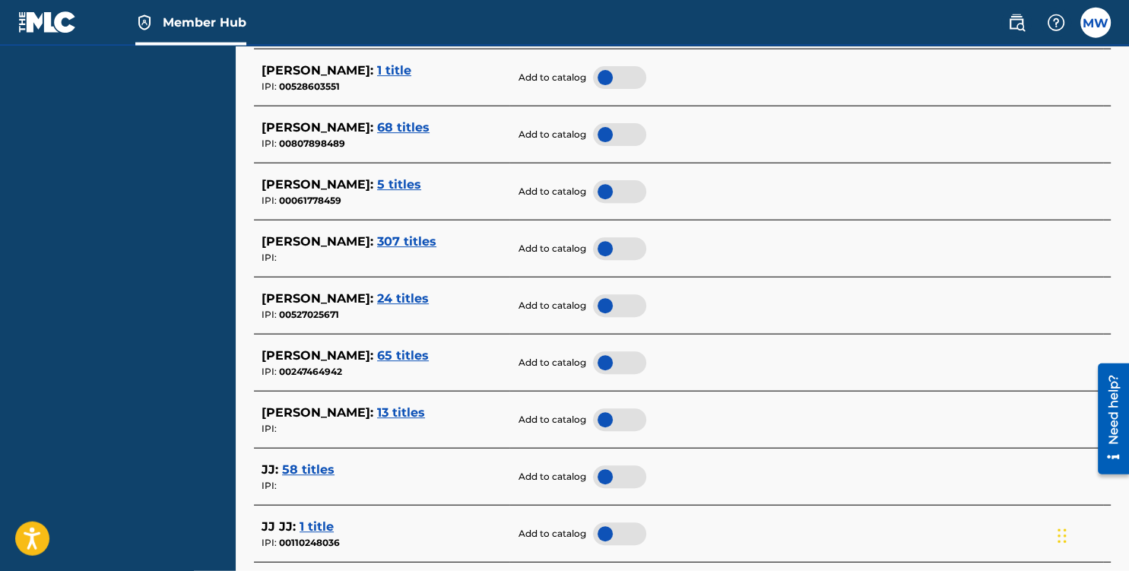
scroll to position [562, 0]
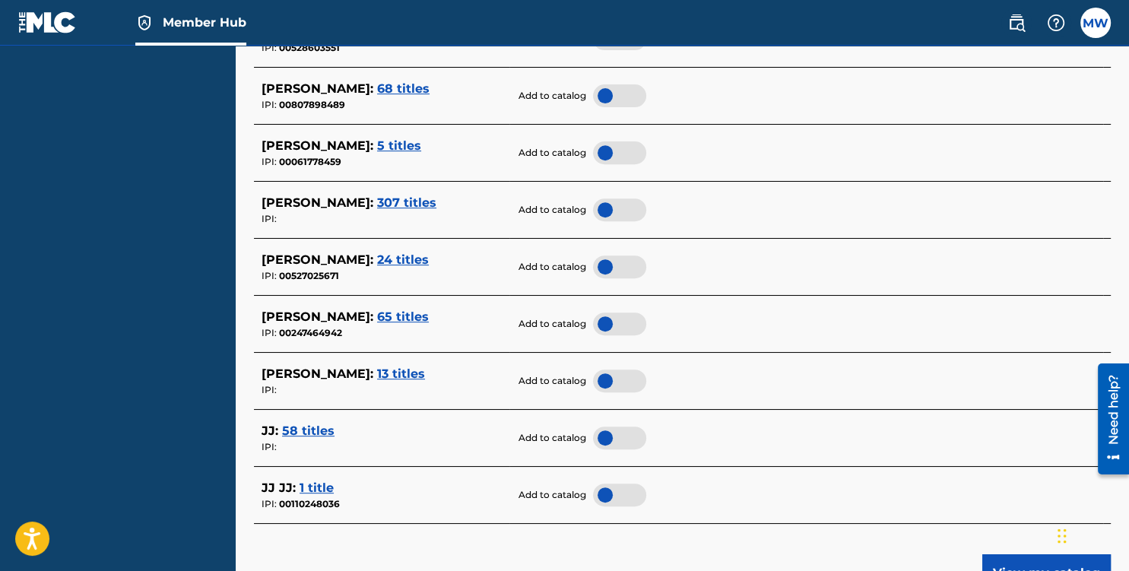
click at [418, 320] on span "65 titles" at bounding box center [403, 316] width 52 height 14
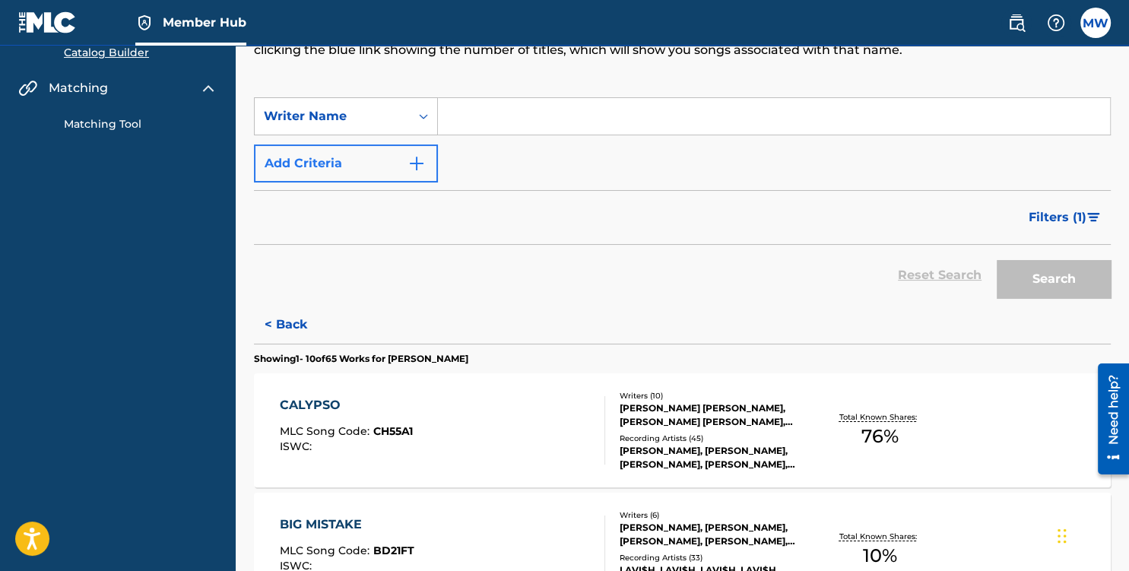
scroll to position [0, 0]
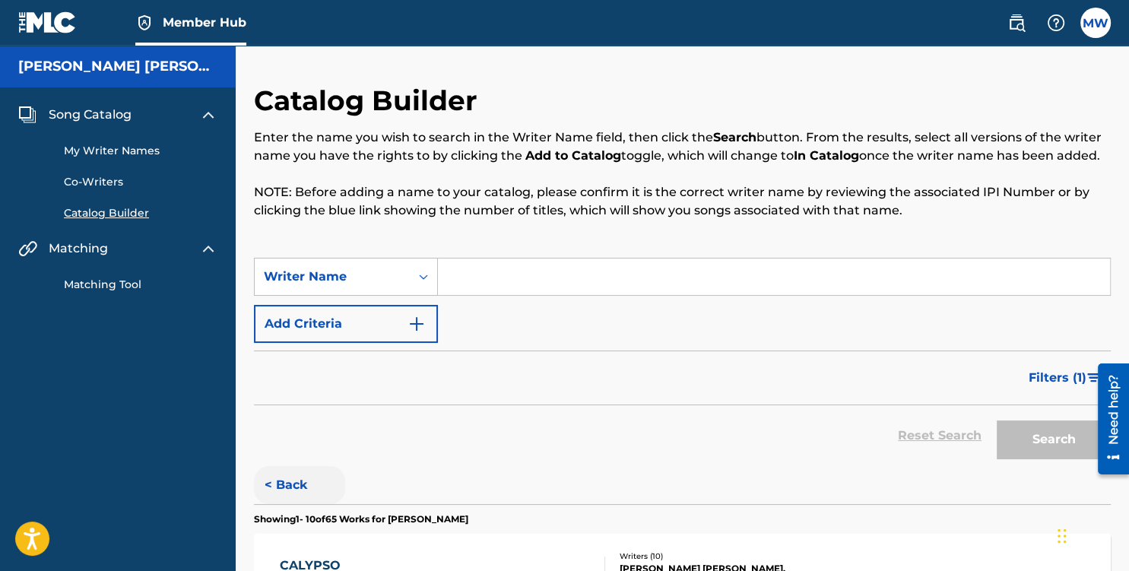
click at [277, 474] on button "< Back" at bounding box center [299, 485] width 91 height 38
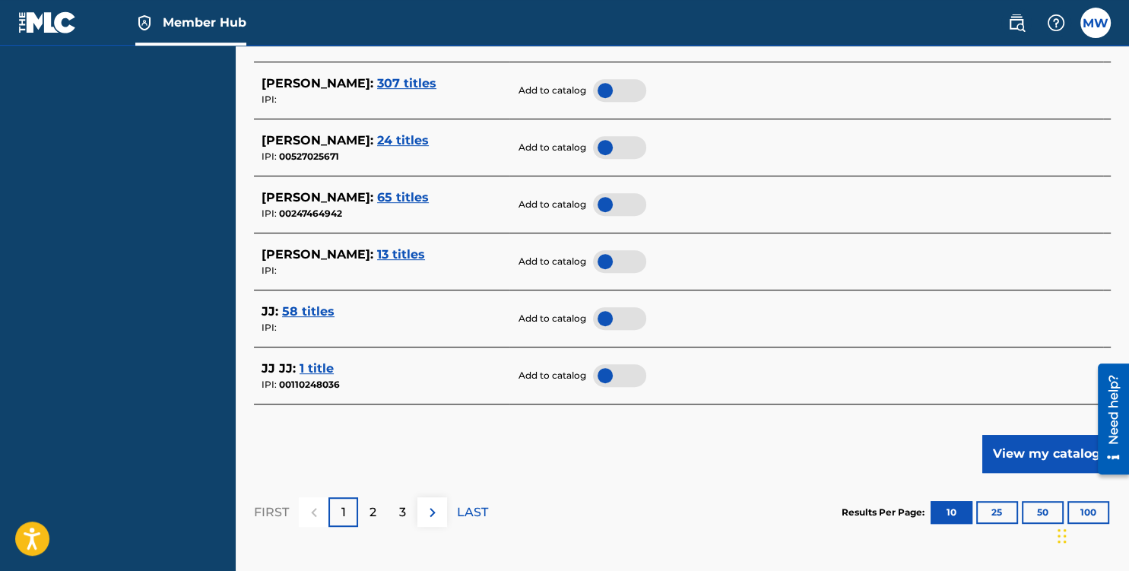
scroll to position [809, 0]
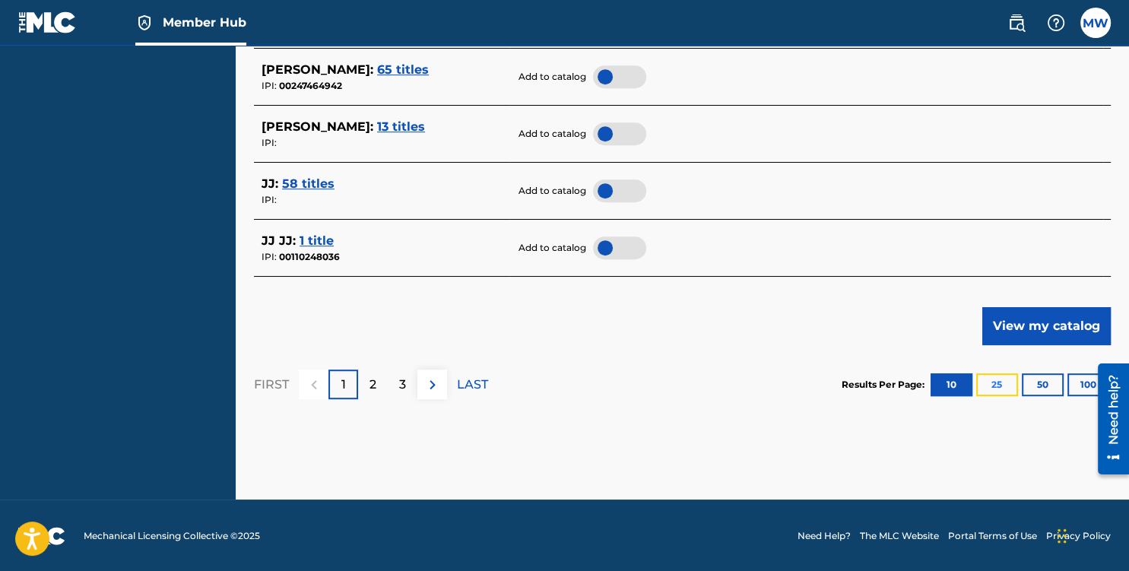
click at [1002, 381] on button "25" at bounding box center [997, 384] width 42 height 23
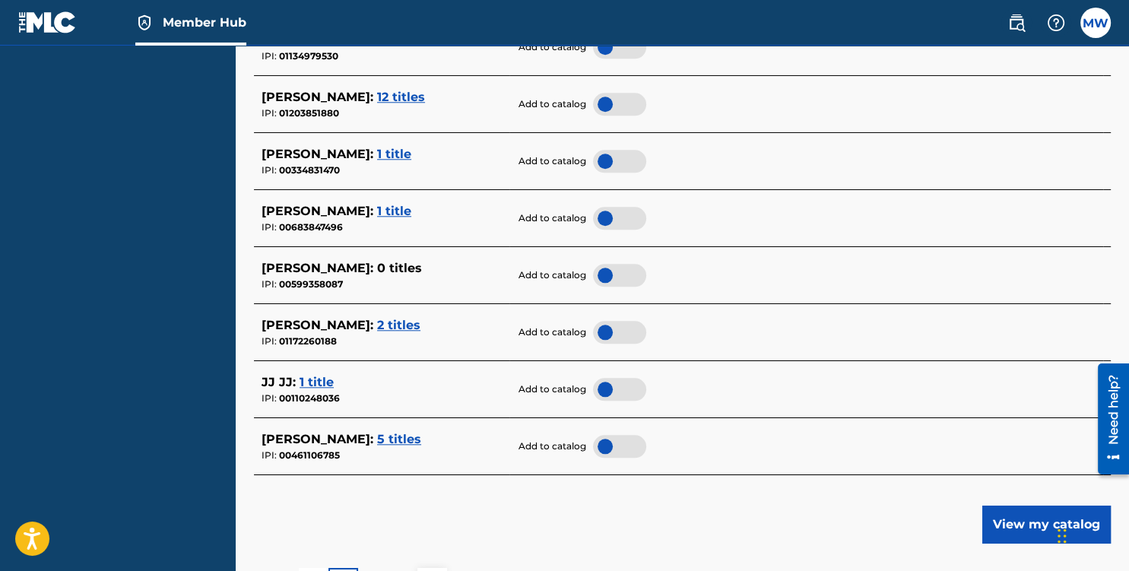
scroll to position [1509, 0]
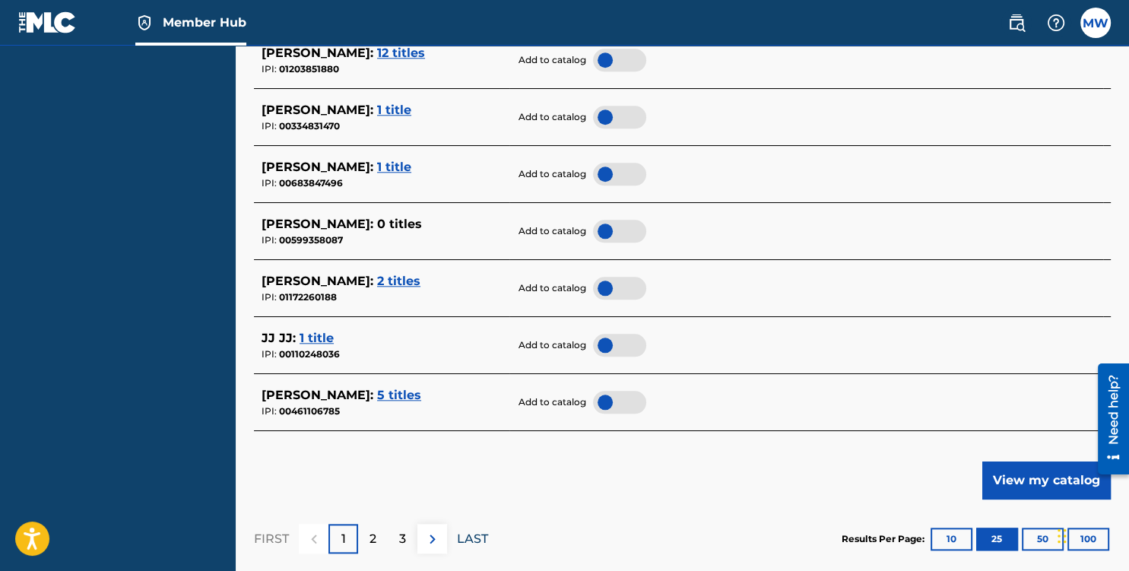
click at [475, 532] on p "LAST" at bounding box center [472, 539] width 31 height 18
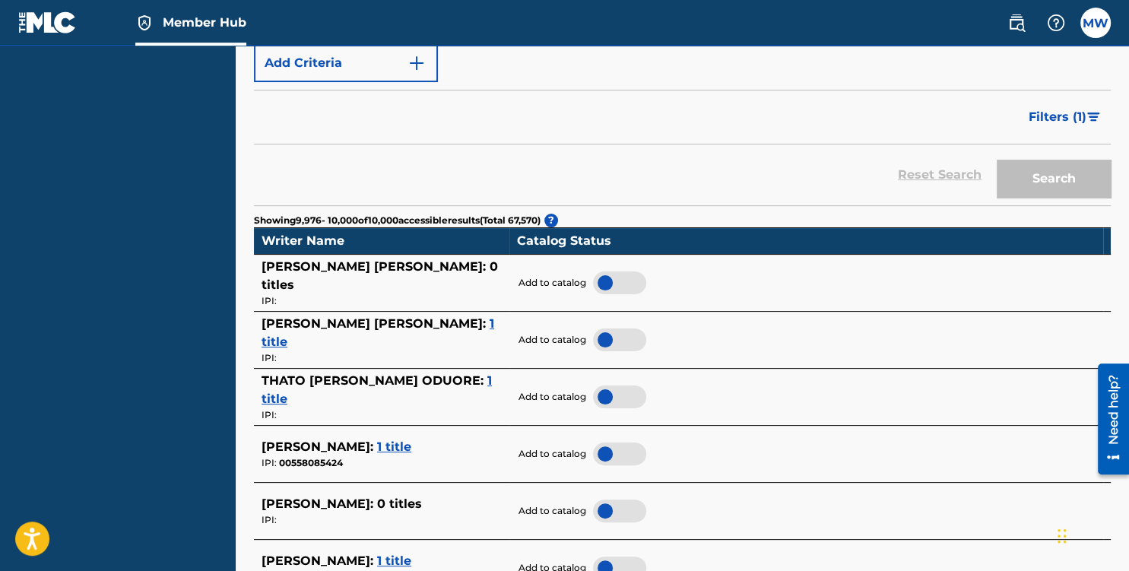
scroll to position [0, 0]
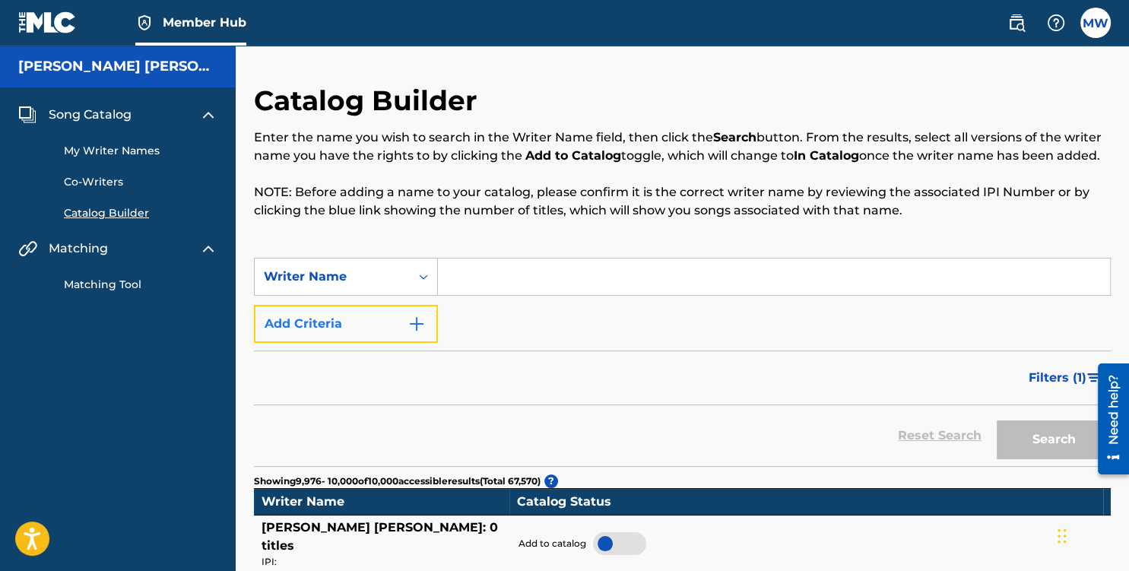
click at [414, 318] on img "Search Form" at bounding box center [416, 324] width 18 height 18
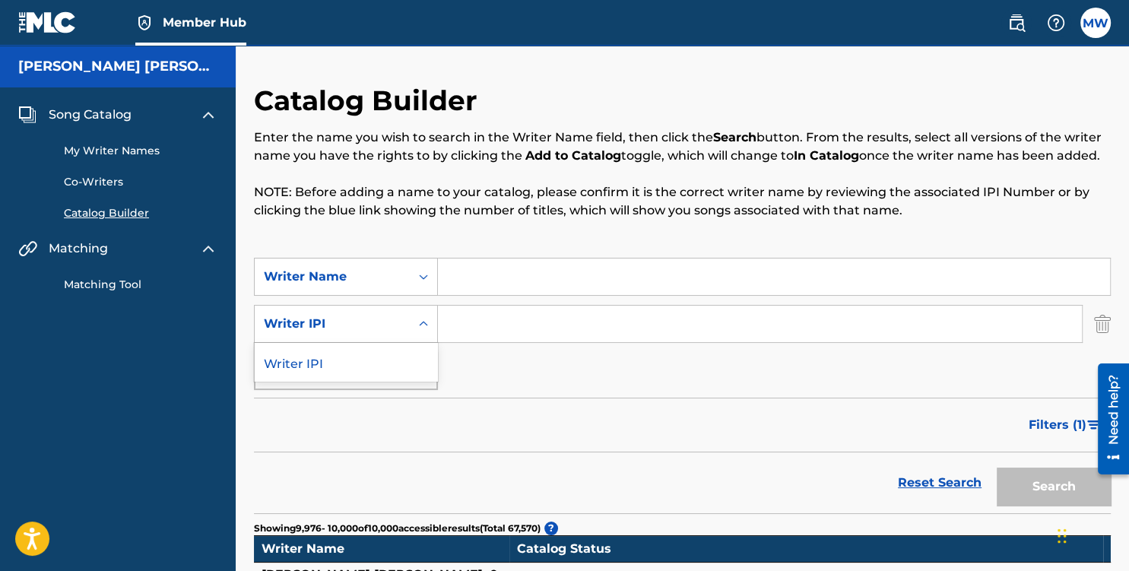
click at [418, 321] on icon "Search Form" at bounding box center [423, 323] width 15 height 15
click at [476, 321] on input "Search Form" at bounding box center [760, 323] width 644 height 36
paste input "795175498"
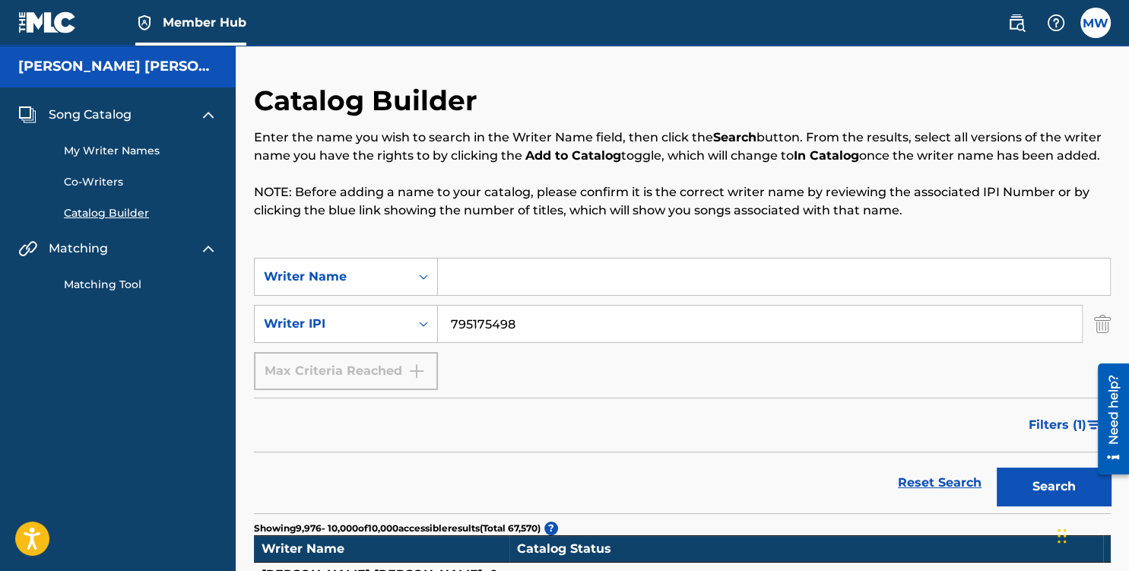
click at [476, 329] on input "795175498" at bounding box center [760, 323] width 644 height 36
type input "795175498"
click at [1045, 494] on button "Search" at bounding box center [1053, 486] width 114 height 38
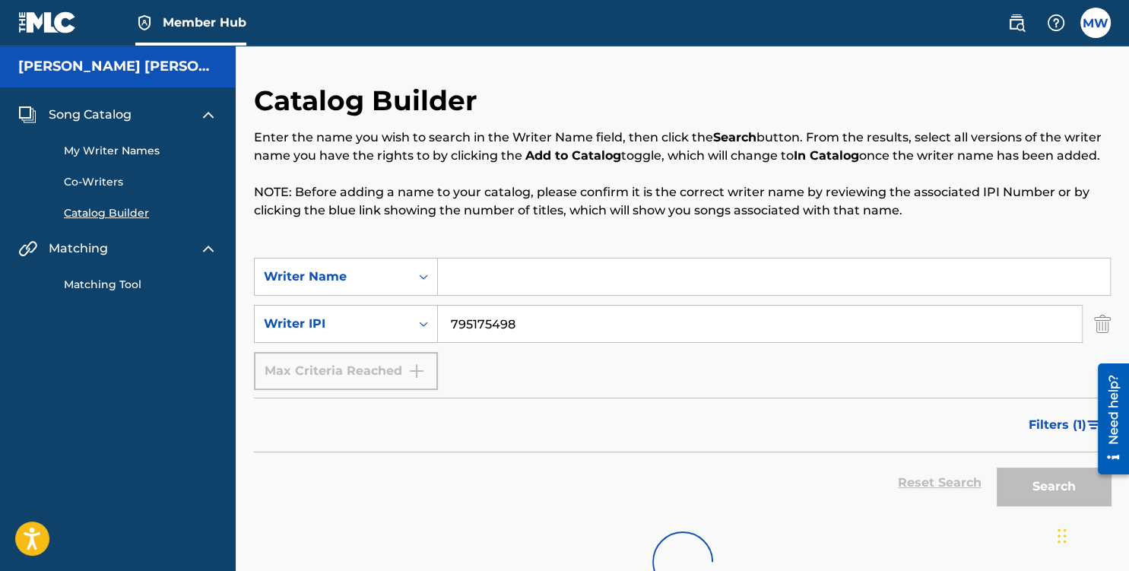
click at [116, 154] on link "My Writer Names" at bounding box center [141, 151] width 154 height 16
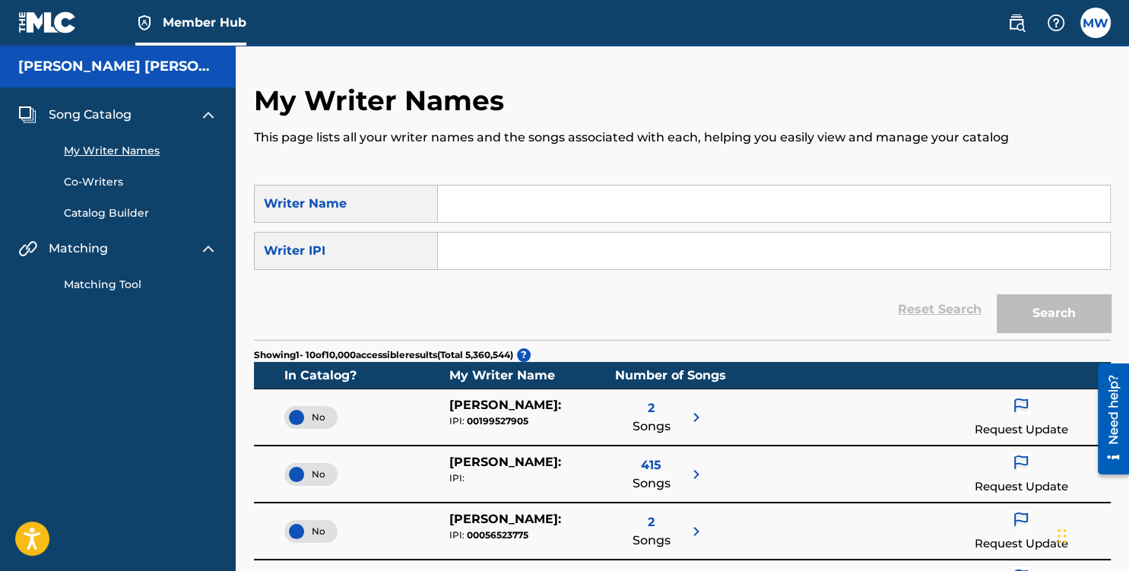
click at [488, 209] on input "Search Form" at bounding box center [774, 203] width 672 height 36
click at [471, 264] on input "Search Form" at bounding box center [774, 251] width 672 height 36
paste input "795175498"
type input "795175498"
click at [1022, 321] on button "Search" at bounding box center [1053, 313] width 114 height 38
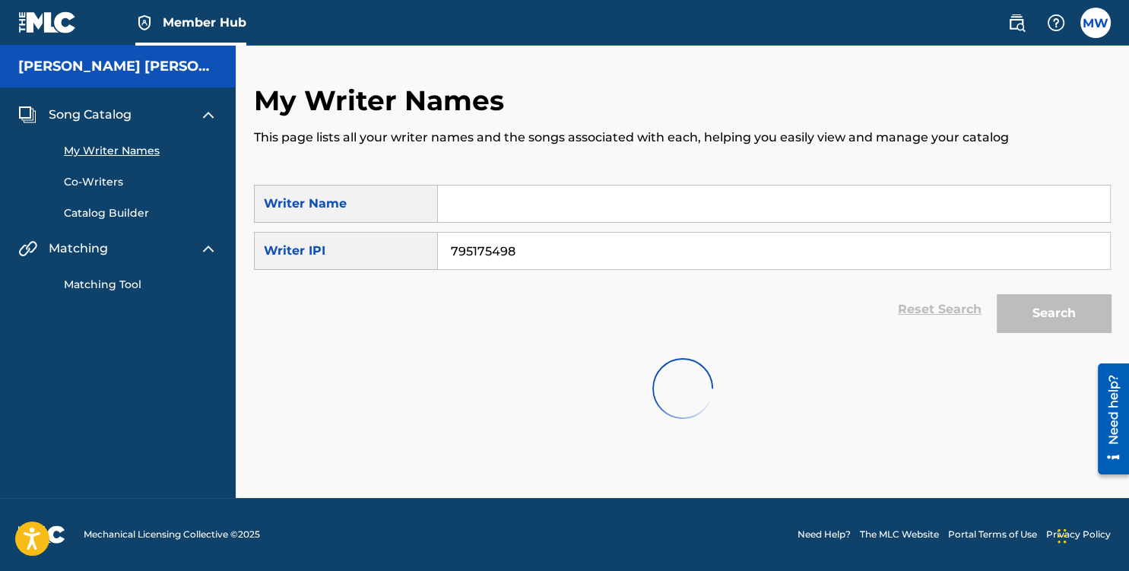
click at [112, 279] on link "Matching Tool" at bounding box center [141, 285] width 154 height 16
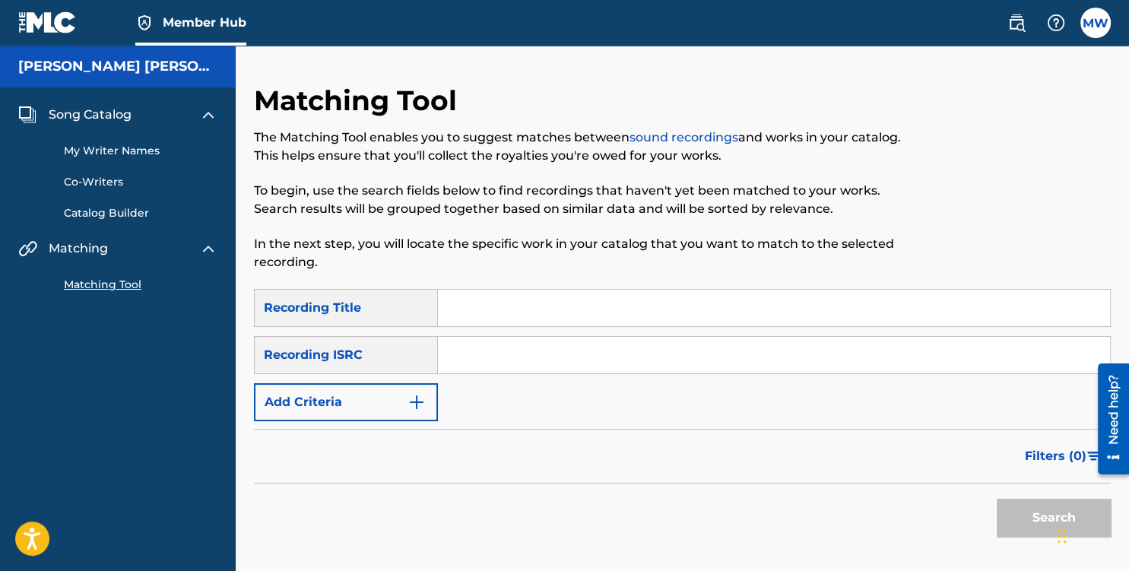
click at [102, 157] on link "My Writer Names" at bounding box center [141, 151] width 154 height 16
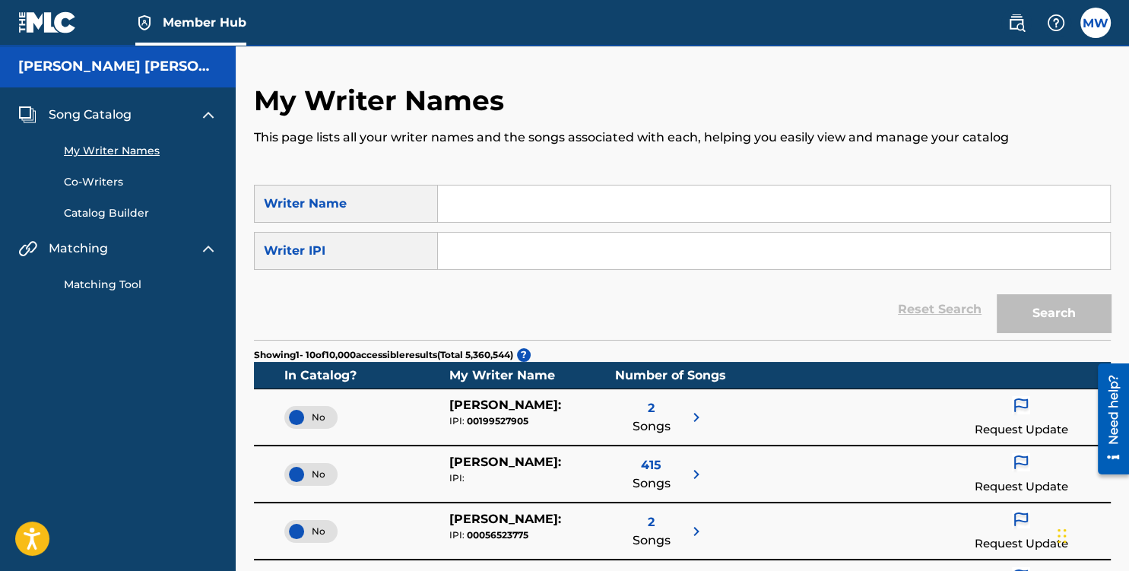
click at [491, 245] on input "Search Form" at bounding box center [774, 251] width 672 height 36
paste input "795175498"
type input "795175498"
click at [1015, 310] on button "Search" at bounding box center [1053, 313] width 114 height 38
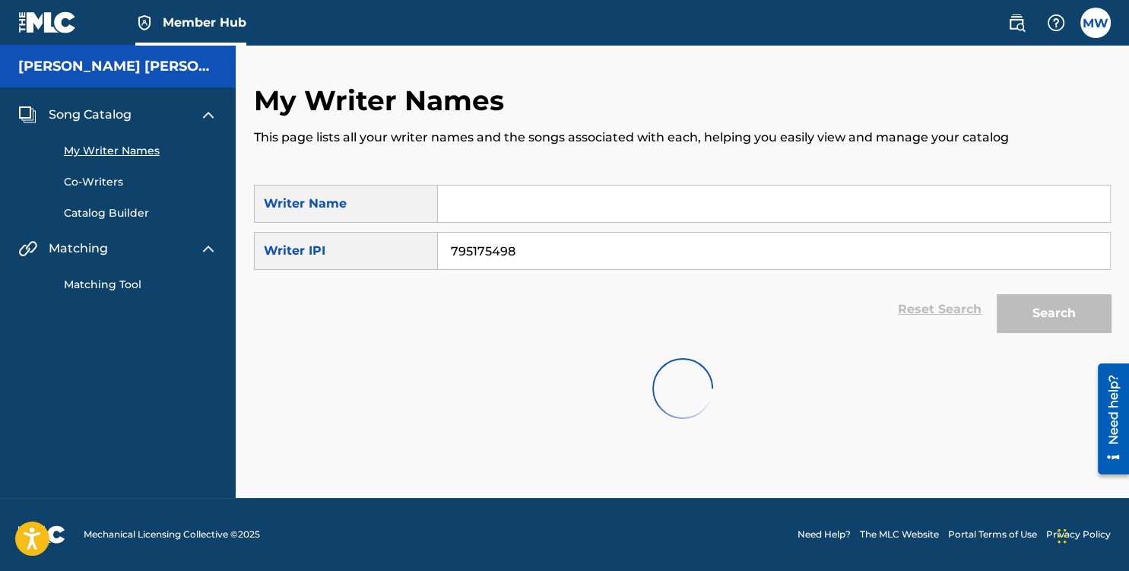
click at [115, 211] on link "Catalog Builder" at bounding box center [141, 213] width 154 height 16
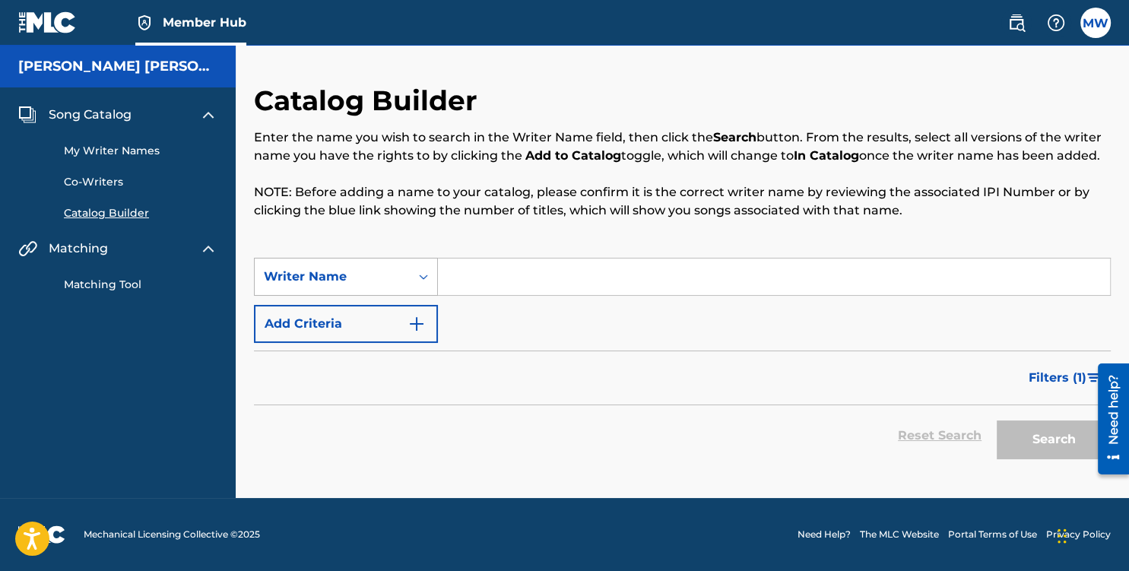
click at [426, 279] on icon "Search Form" at bounding box center [423, 276] width 15 height 15
click at [324, 317] on div "Writer IPI" at bounding box center [346, 315] width 182 height 38
click at [449, 284] on input "Search Form" at bounding box center [774, 276] width 672 height 36
paste input "795175498"
click at [1065, 451] on button "Search" at bounding box center [1053, 439] width 114 height 38
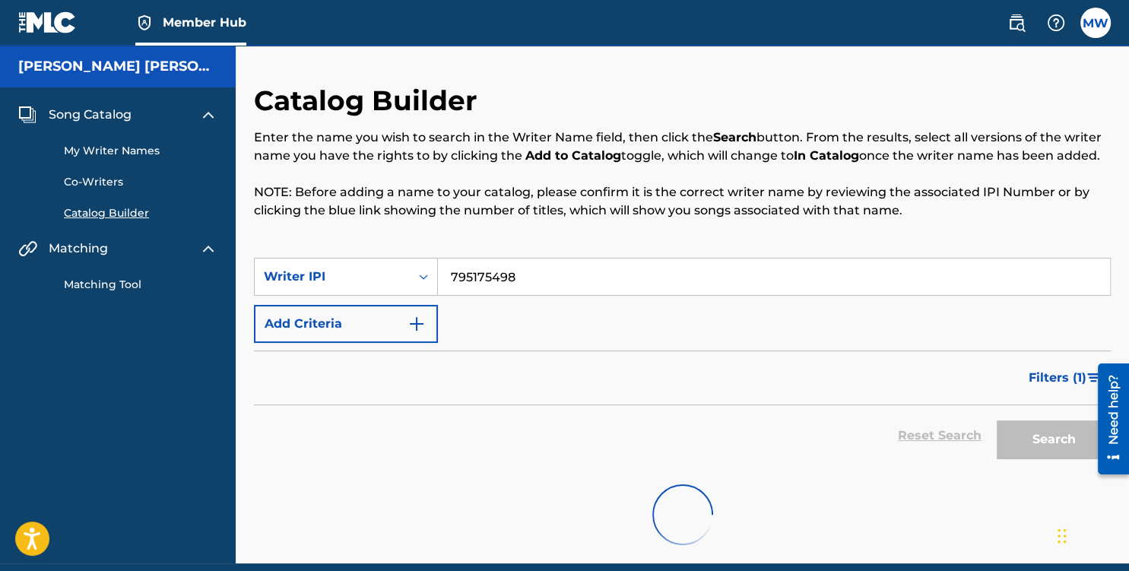
click at [467, 275] on input "795175498" at bounding box center [774, 276] width 672 height 36
click at [522, 275] on input "795175498" at bounding box center [774, 276] width 672 height 36
click at [770, 408] on div "Reset Search Search" at bounding box center [682, 435] width 856 height 61
click at [524, 278] on input "795175498" at bounding box center [774, 276] width 672 height 36
type input "795175498"
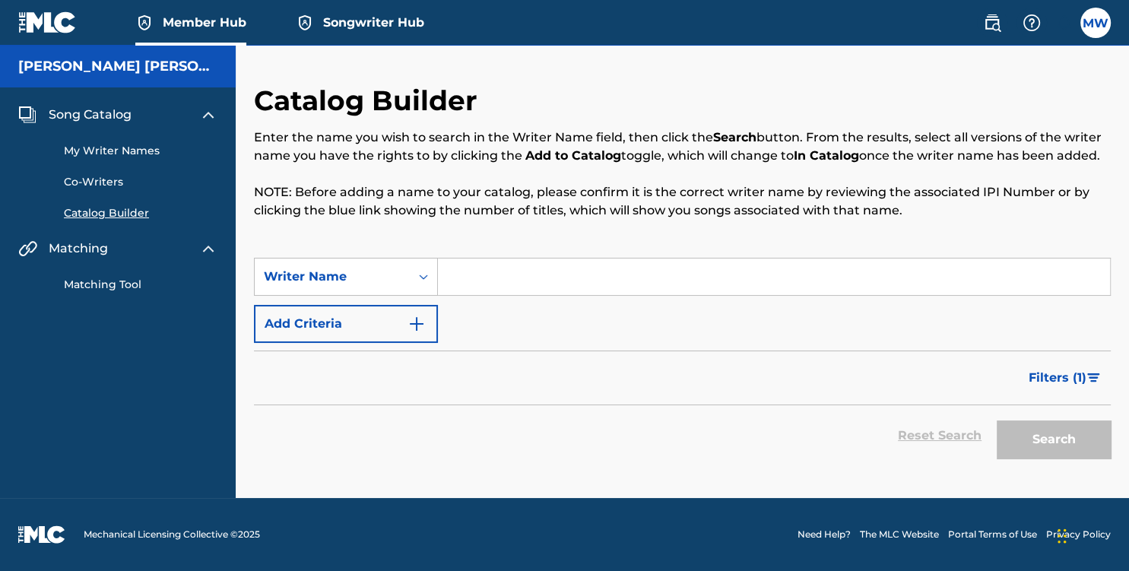
click at [447, 271] on input "Search Form" at bounding box center [774, 276] width 672 height 36
paste input "795175498"
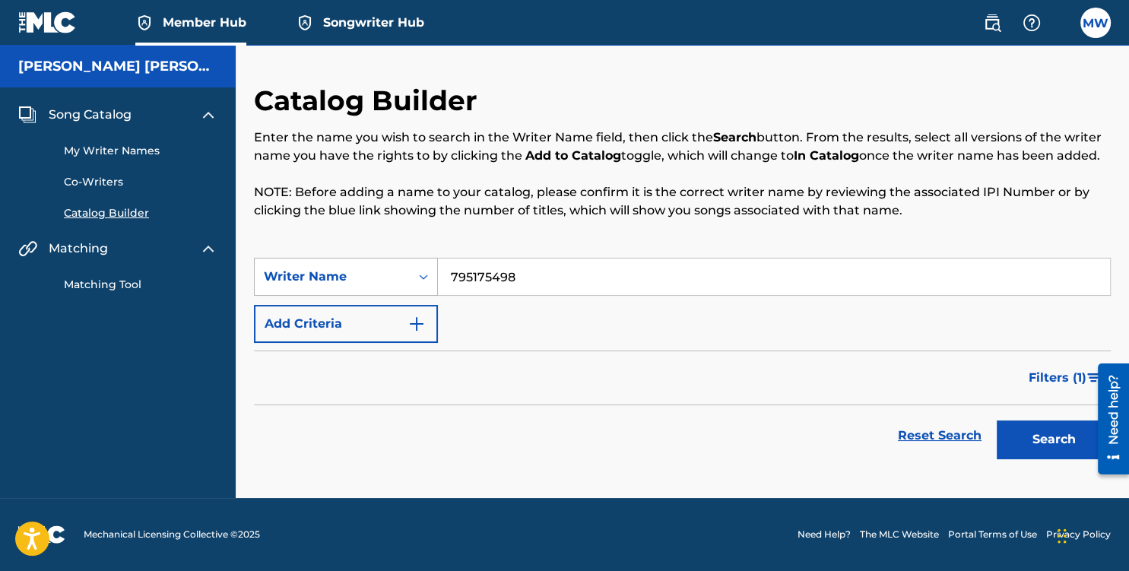
type input "795175498"
click at [424, 283] on icon "Search Form" at bounding box center [423, 276] width 15 height 15
click at [390, 325] on div "Writer IPI" at bounding box center [346, 315] width 182 height 38
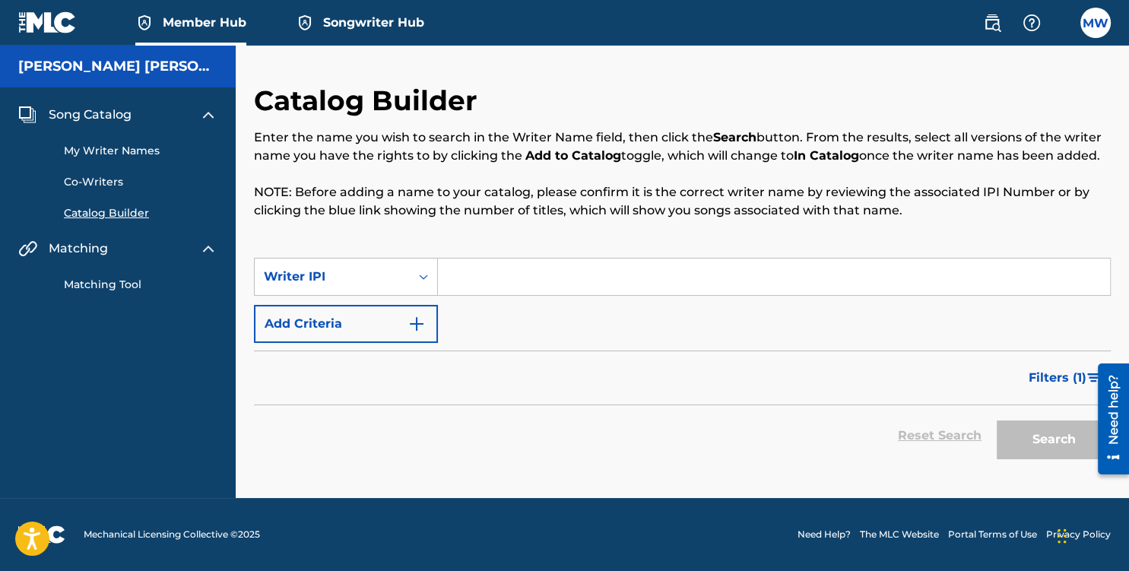
paste input "795175498"
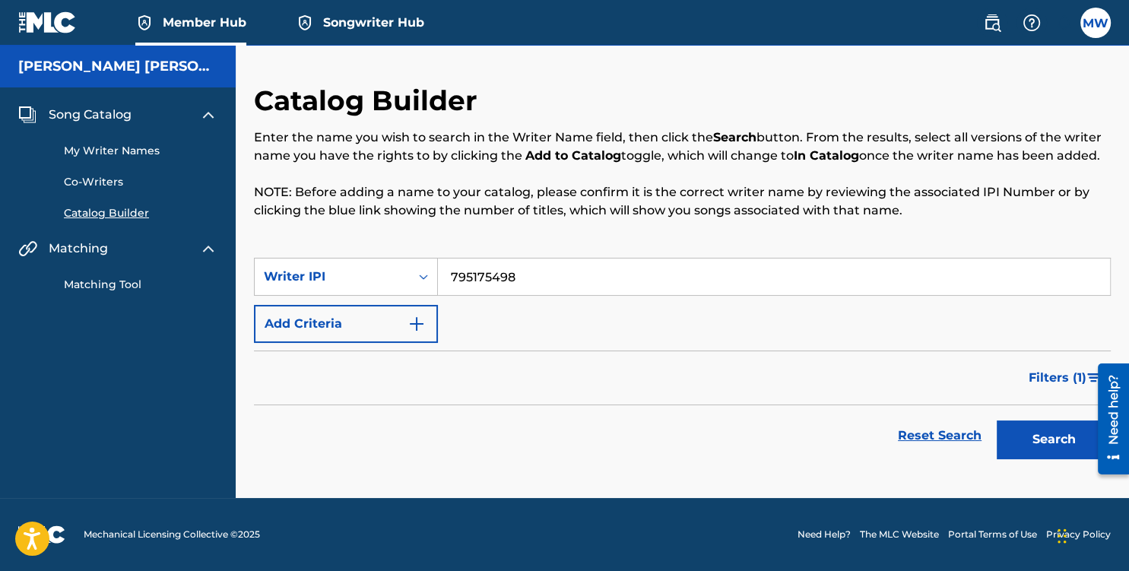
click at [481, 277] on input "795175498" at bounding box center [774, 276] width 672 height 36
click at [481, 279] on input "795175498" at bounding box center [774, 276] width 672 height 36
click at [479, 281] on input "795175498" at bounding box center [774, 276] width 672 height 36
click at [551, 282] on input "795175498" at bounding box center [774, 276] width 672 height 36
type input "795175498"
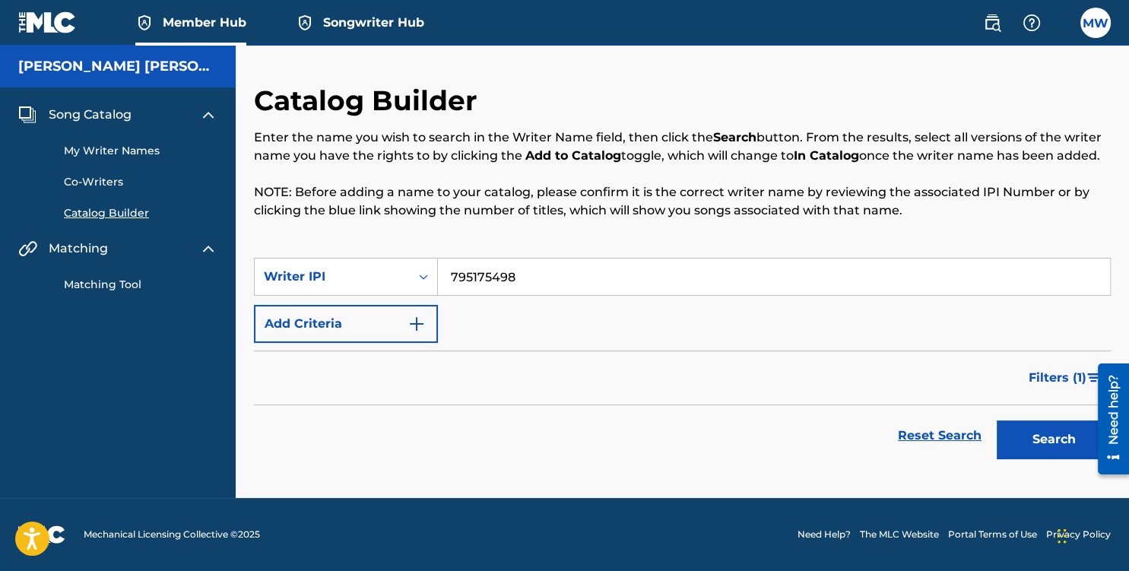
click at [475, 424] on div "Reset Search Search" at bounding box center [682, 435] width 856 height 61
click at [1030, 428] on button "Search" at bounding box center [1053, 439] width 114 height 38
click at [1072, 438] on button "Search" at bounding box center [1053, 439] width 114 height 38
click at [362, 19] on span "Songwriter Hub" at bounding box center [373, 22] width 101 height 17
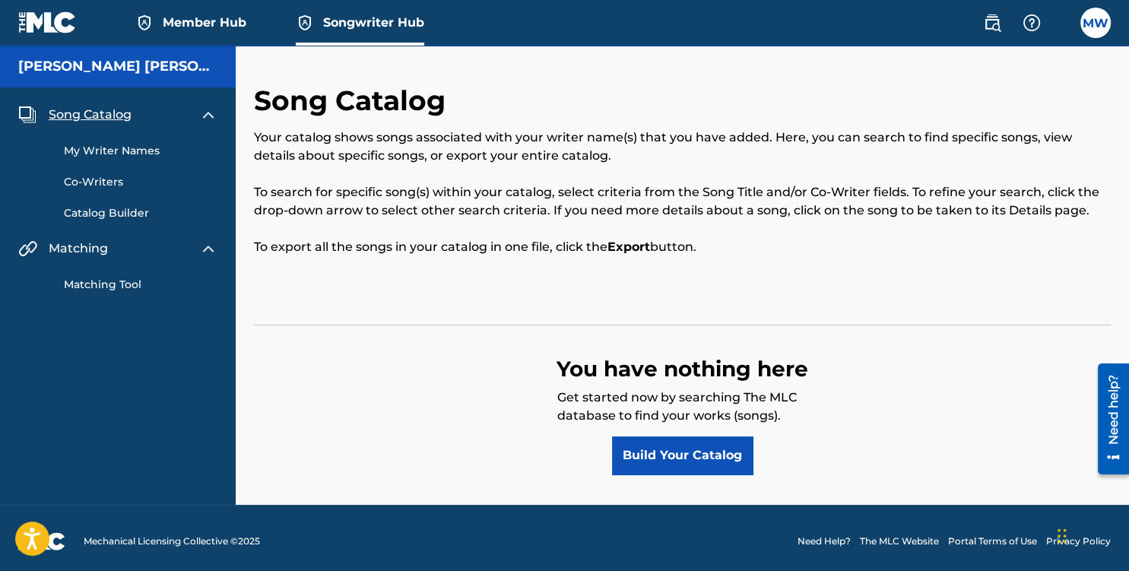
click at [96, 144] on link "My Writer Names" at bounding box center [141, 151] width 154 height 16
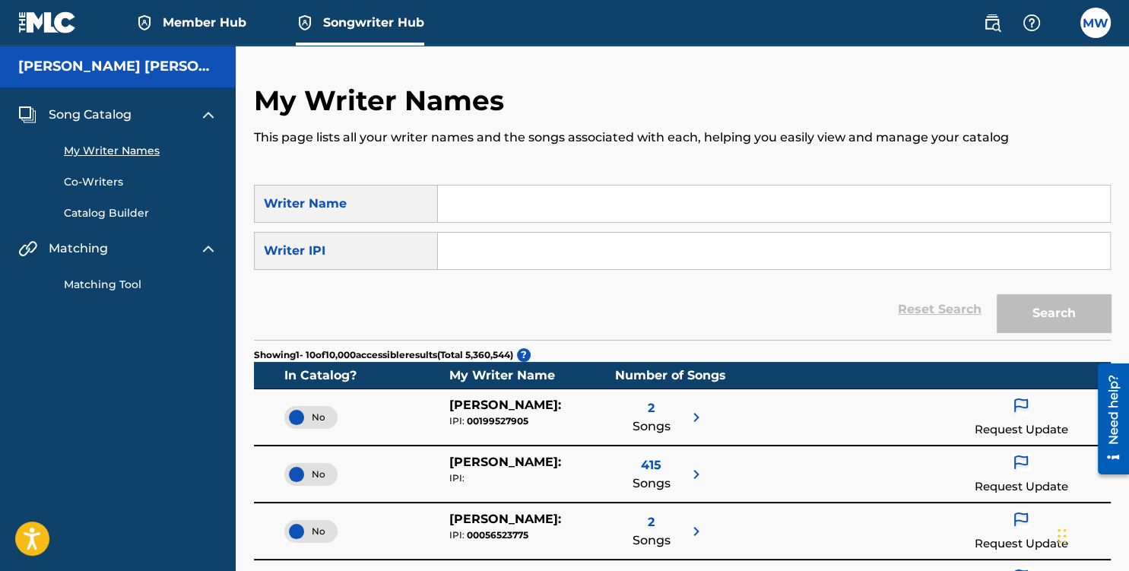
click at [457, 203] on input "Search Form" at bounding box center [774, 203] width 672 height 36
click at [391, 259] on div "Writer IPI" at bounding box center [346, 251] width 184 height 38
click at [465, 246] on input "Search Form" at bounding box center [774, 251] width 672 height 36
click at [90, 32] on div "Member Hub Songwriter Hub" at bounding box center [221, 22] width 406 height 45
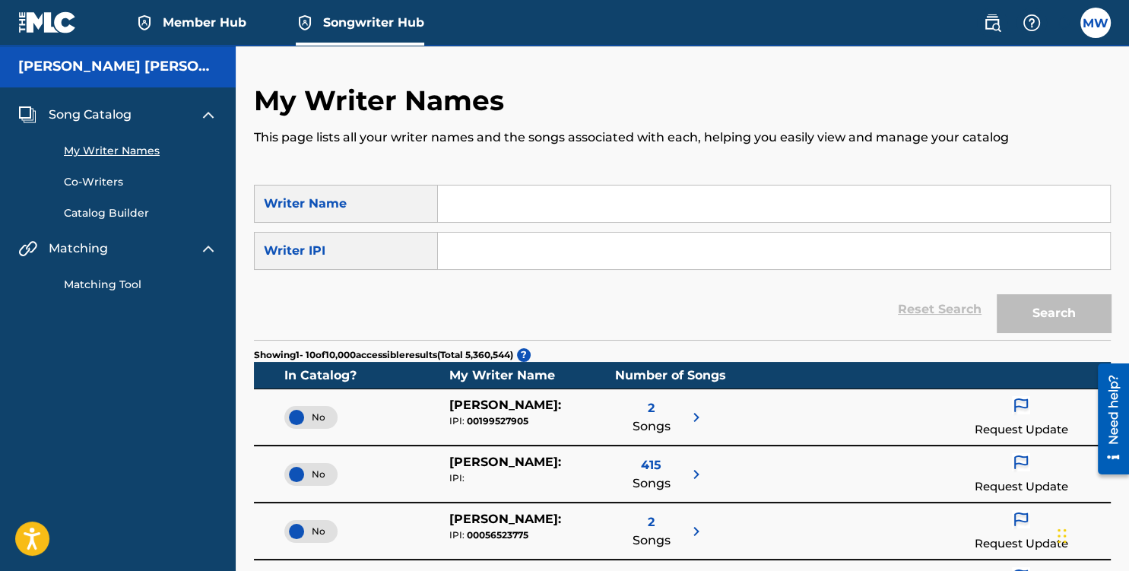
click at [52, 31] on img at bounding box center [47, 22] width 59 height 22
